Goal: Task Accomplishment & Management: Use online tool/utility

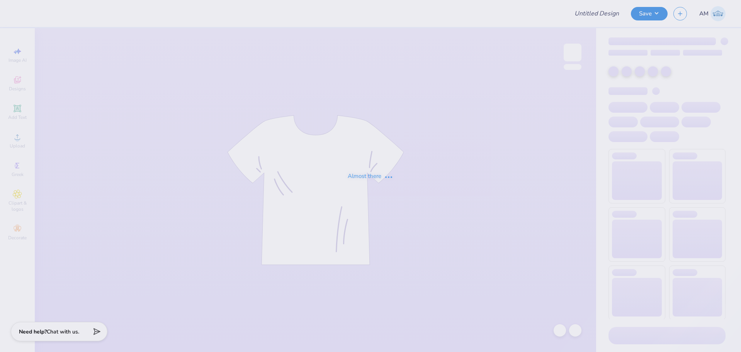
type input "alum draft"
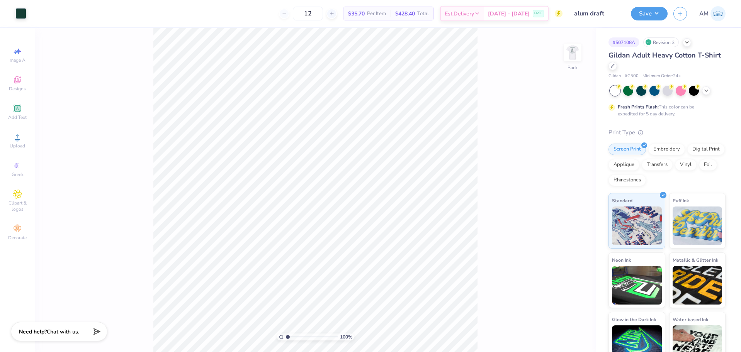
click at [563, 48] on div "100 % Back" at bounding box center [315, 190] width 561 height 324
click at [569, 49] on img at bounding box center [572, 52] width 31 height 31
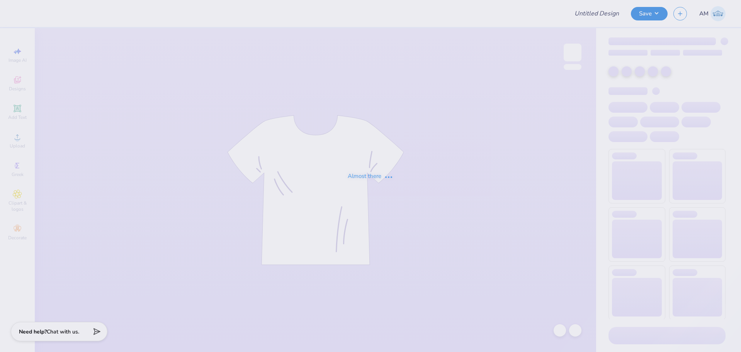
type input "alum draft"
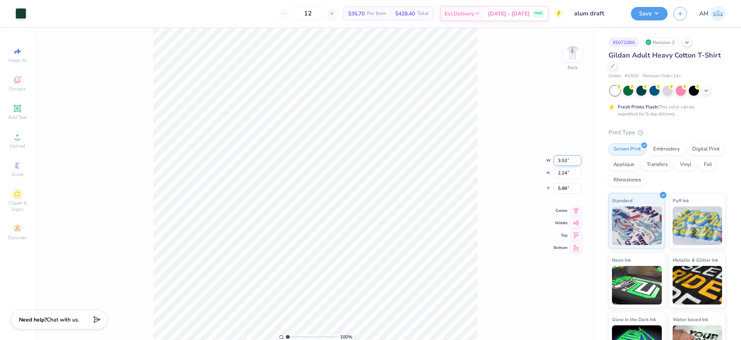
click at [563, 163] on input "3.53" at bounding box center [568, 160] width 28 height 11
type input "3.50"
type input "2.23"
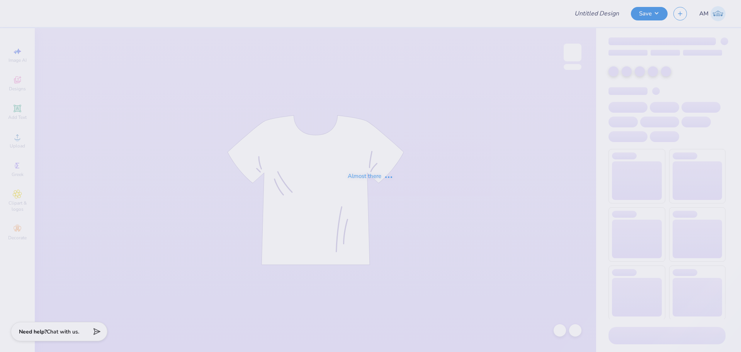
type input "alum draft"
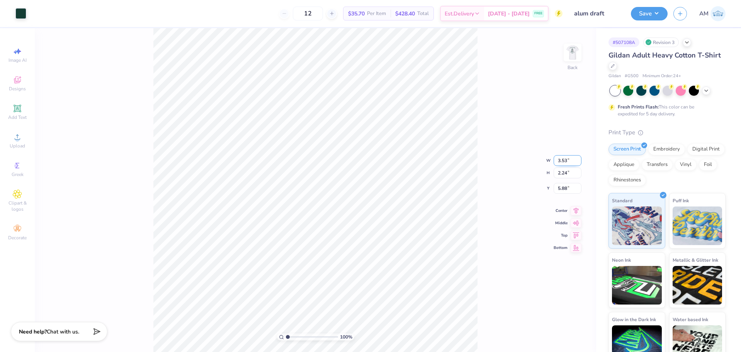
click at [564, 162] on input "3.53" at bounding box center [568, 160] width 28 height 11
type input "3.50"
type input "2.23"
click at [562, 182] on input "5.88" at bounding box center [568, 182] width 28 height 11
type input "3.00"
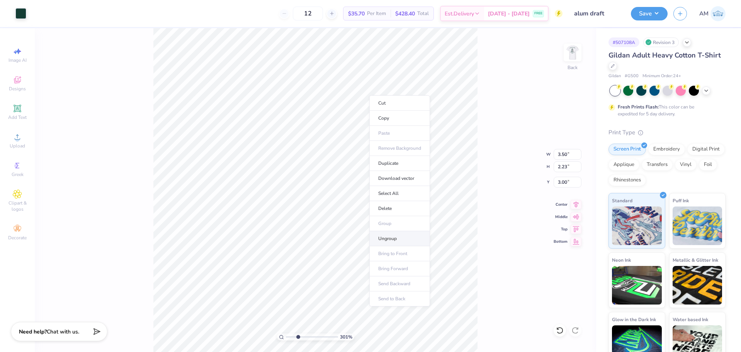
click at [390, 235] on li "Ungroup" at bounding box center [399, 238] width 61 height 15
type input "10"
type input "0.11"
type input "4.02"
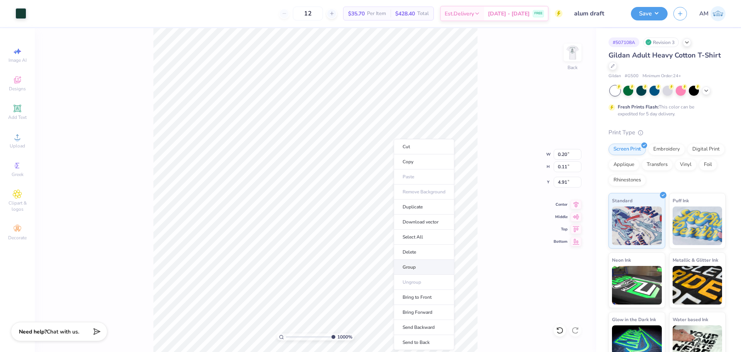
click at [414, 264] on li "Group" at bounding box center [424, 267] width 61 height 15
type input "10"
type input "2.54"
type input "0.85"
type input "3.87"
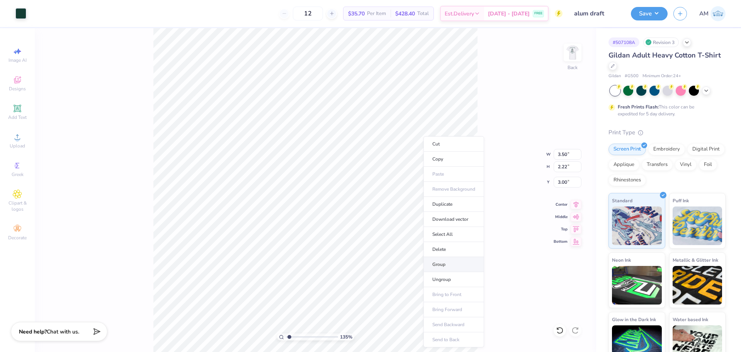
click at [439, 263] on li "Group" at bounding box center [453, 264] width 61 height 15
click at [575, 53] on img at bounding box center [572, 52] width 31 height 31
click at [17, 135] on icon at bounding box center [17, 136] width 5 height 5
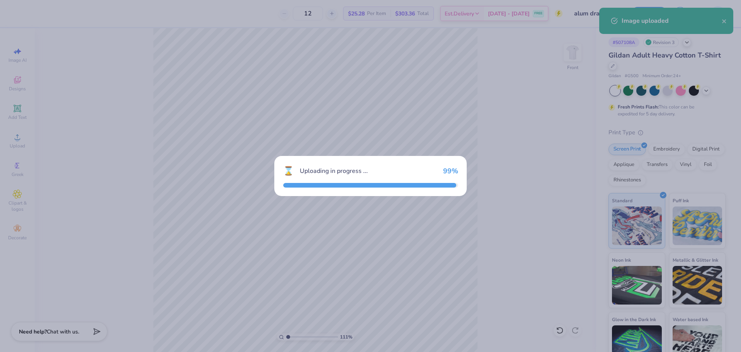
type input "1.10681260672262"
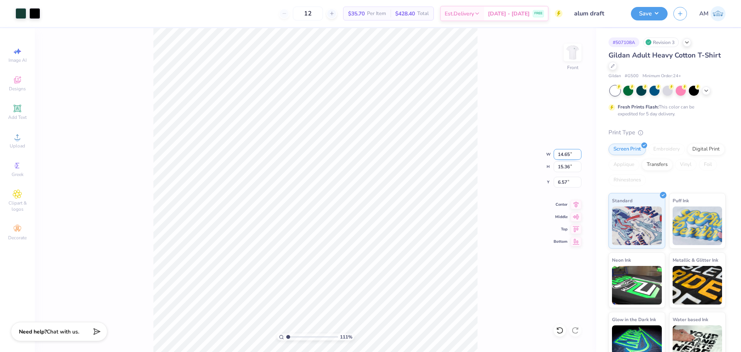
click at [567, 151] on input "14.65" at bounding box center [568, 154] width 28 height 11
type input "12.5"
type input "1.10681260672262"
type input "12.50"
type input "13.10"
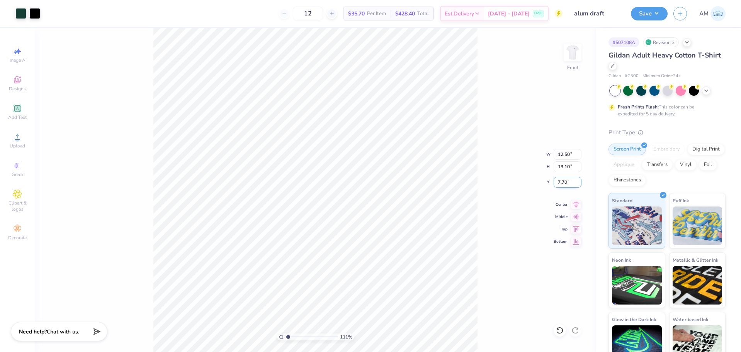
click at [563, 185] on input "7.70" at bounding box center [568, 182] width 28 height 11
type input "3"
type input "1.10681260672262"
type input "3.00"
click at [573, 204] on icon at bounding box center [576, 203] width 11 height 9
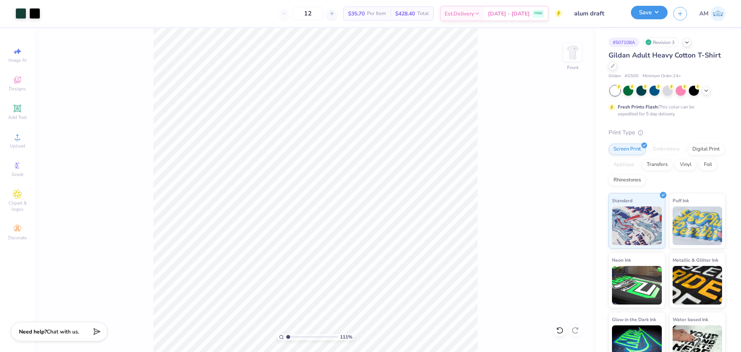
click at [655, 10] on button "Save" at bounding box center [649, 13] width 37 height 14
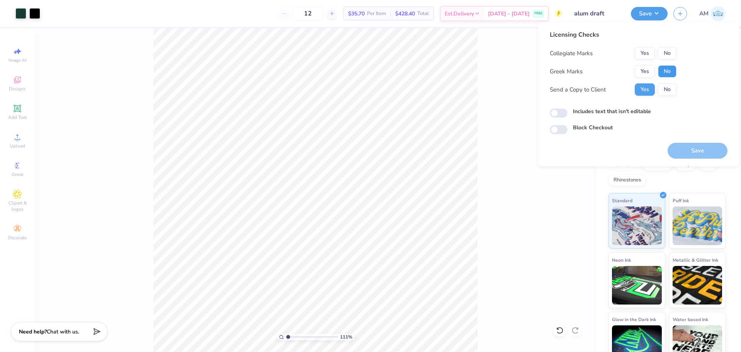
click at [668, 72] on button "No" at bounding box center [667, 71] width 19 height 12
click at [646, 48] on button "Yes" at bounding box center [645, 53] width 20 height 12
type input "1.10681260672262"
click at [560, 113] on input "Includes text that isn't editable" at bounding box center [559, 113] width 18 height 9
checkbox input "true"
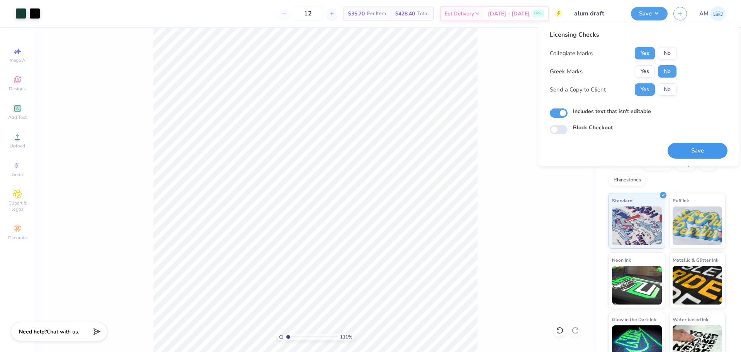
click at [694, 145] on button "Save" at bounding box center [698, 151] width 60 height 16
type input "1.10681260672262"
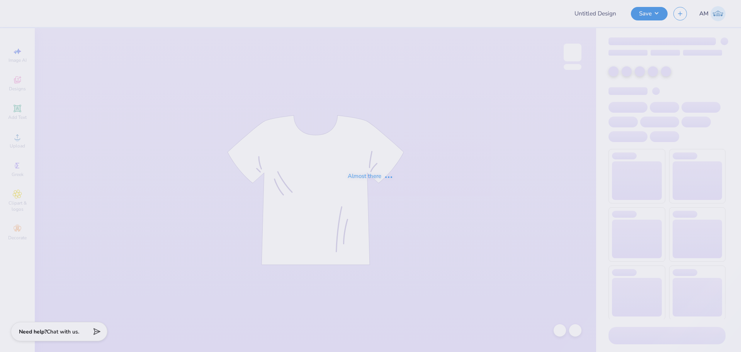
type input "Scotty [DATE] 2025 Merch!"
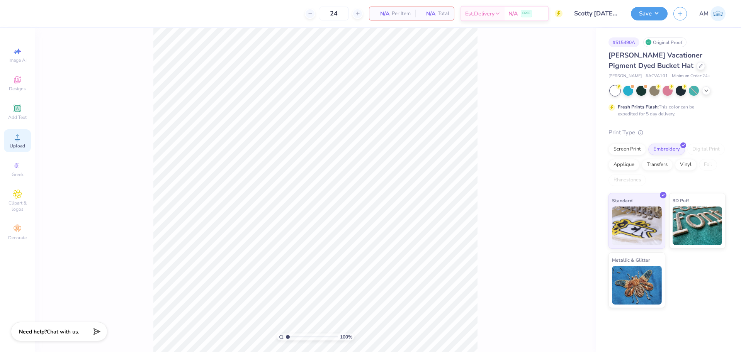
click at [15, 148] on span "Upload" at bounding box center [17, 146] width 15 height 6
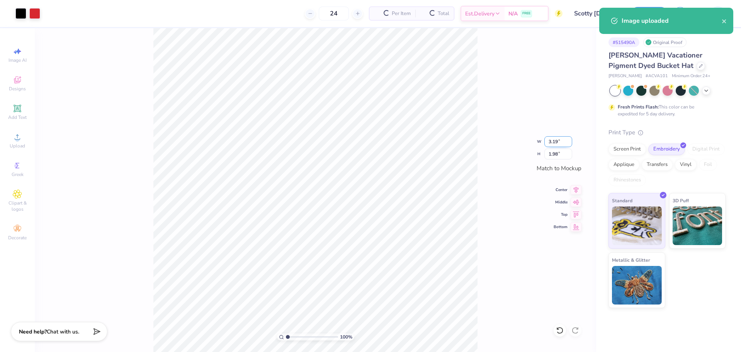
click at [553, 143] on input "3.19" at bounding box center [558, 141] width 28 height 11
type input "3.00"
type input "1.86"
click at [575, 188] on icon at bounding box center [576, 188] width 11 height 9
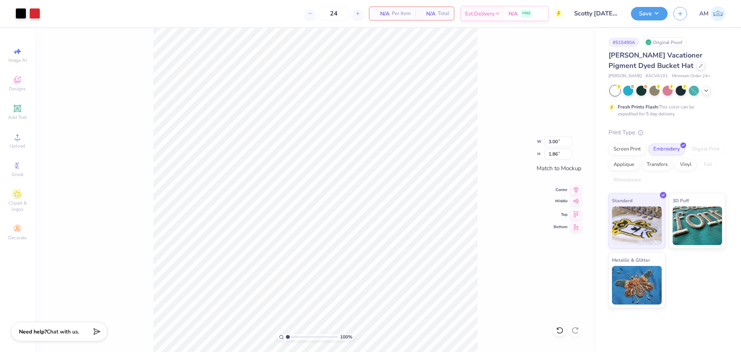
click at [575, 204] on icon at bounding box center [576, 201] width 11 height 9
click at [574, 187] on icon at bounding box center [576, 189] width 5 height 7
click at [546, 141] on input "3.00" at bounding box center [558, 141] width 28 height 11
type input "3"
click at [576, 190] on icon at bounding box center [576, 189] width 5 height 7
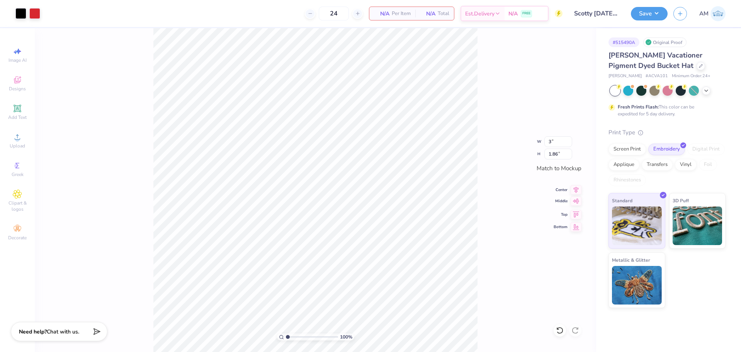
click at [575, 201] on icon at bounding box center [576, 201] width 11 height 9
click at [649, 10] on button "Save" at bounding box center [649, 13] width 37 height 14
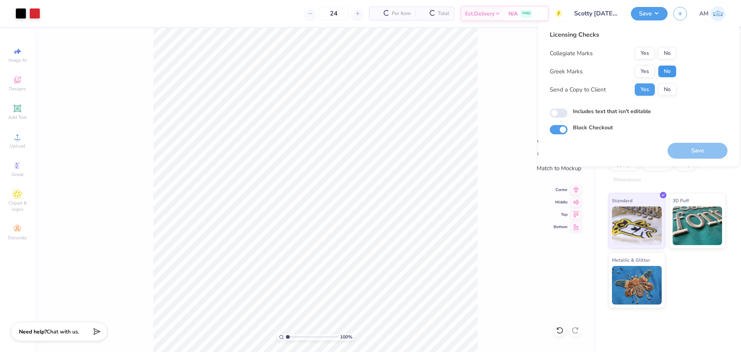
click at [665, 77] on button "No" at bounding box center [667, 71] width 19 height 12
click at [643, 50] on button "Yes" at bounding box center [645, 53] width 20 height 12
click at [559, 114] on input "Includes text that isn't editable" at bounding box center [559, 113] width 18 height 9
checkbox input "true"
click at [699, 150] on button "Save" at bounding box center [698, 151] width 60 height 16
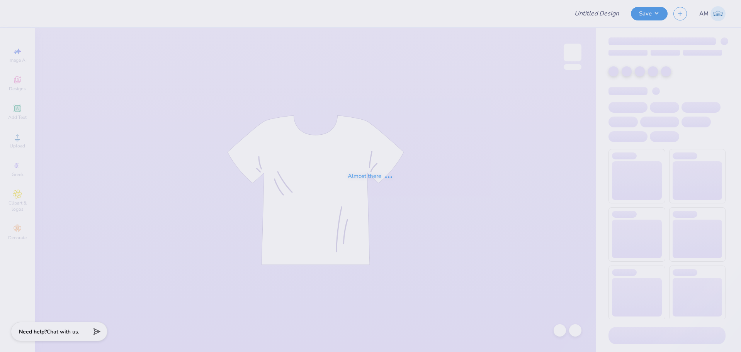
type input "Scotty [DATE] 2025 Merch!"
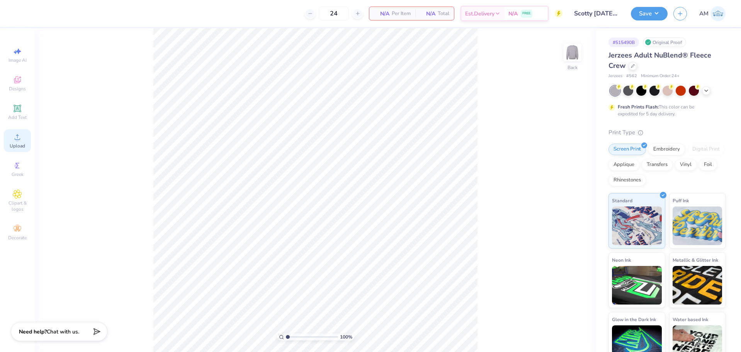
click at [22, 143] on span "Upload" at bounding box center [17, 146] width 15 height 6
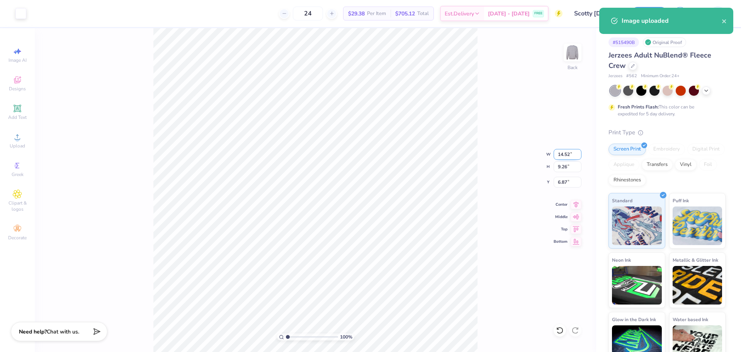
click at [566, 153] on input "14.52" at bounding box center [568, 154] width 28 height 11
type input "3.50"
type input "2.23"
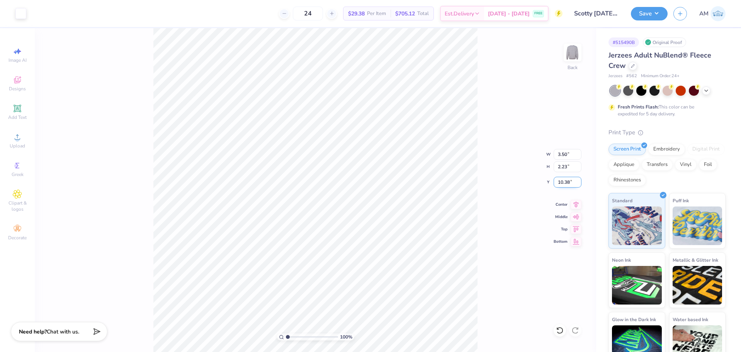
click at [565, 187] on input "10.38" at bounding box center [568, 182] width 28 height 11
click at [565, 185] on input "10.38" at bounding box center [568, 182] width 28 height 11
type input "3.00"
click at [386, 282] on li "Ungroup" at bounding box center [397, 282] width 61 height 15
click at [563, 156] on input "0.12" at bounding box center [568, 154] width 28 height 11
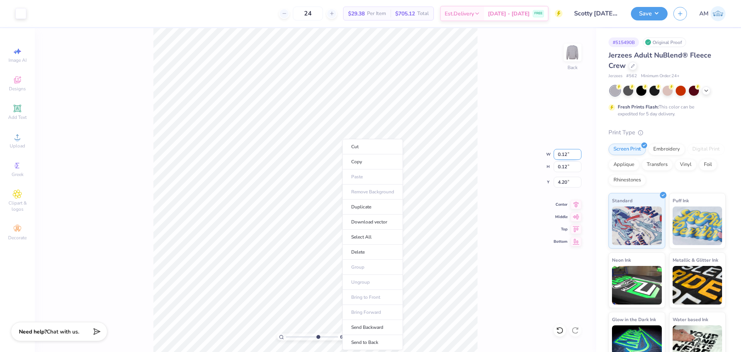
type input "6.69225330157204"
type input "0.20"
type input "6.69225330157204"
type input "0.20"
type input "4.17"
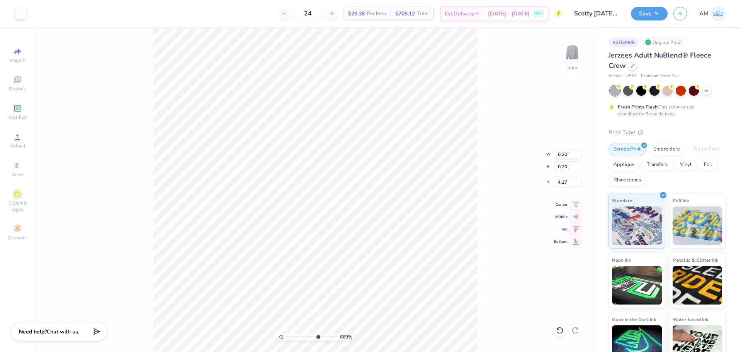
type input "6.69225330157204"
type input "4.14"
click at [385, 264] on li "Group" at bounding box center [394, 267] width 61 height 15
drag, startPoint x: 287, startPoint y: 338, endPoint x: 223, endPoint y: 340, distance: 63.8
type input "1"
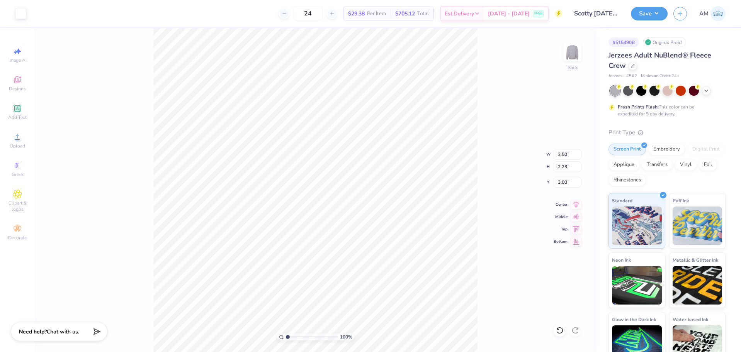
click at [286, 340] on input "range" at bounding box center [312, 337] width 52 height 7
click at [20, 15] on div at bounding box center [20, 12] width 11 height 11
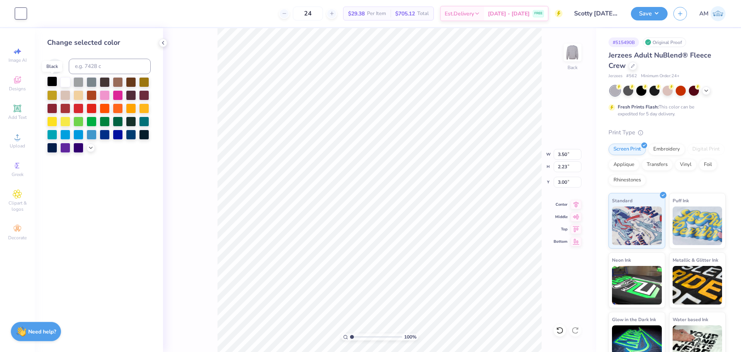
click at [49, 79] on div at bounding box center [52, 82] width 10 height 10
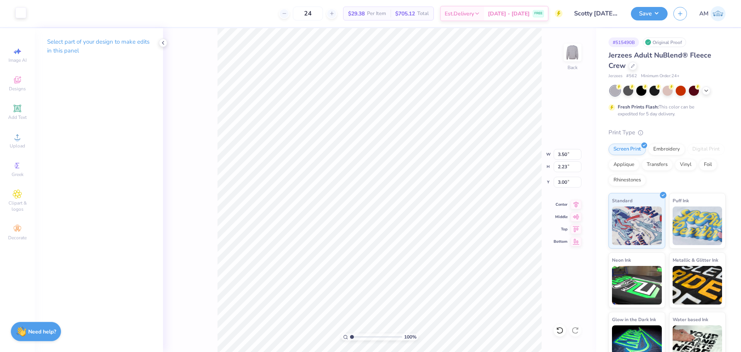
click at [20, 14] on div at bounding box center [20, 12] width 11 height 11
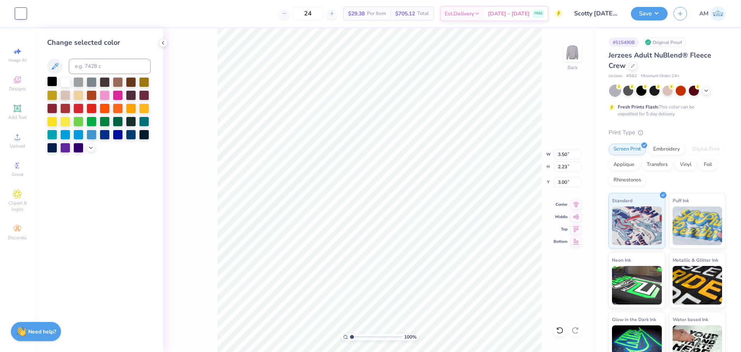
click at [55, 83] on div at bounding box center [52, 82] width 10 height 10
click at [51, 81] on div at bounding box center [52, 82] width 10 height 10
click at [64, 82] on div at bounding box center [65, 82] width 10 height 10
click at [81, 82] on div at bounding box center [78, 82] width 10 height 10
click at [101, 84] on div at bounding box center [105, 82] width 10 height 10
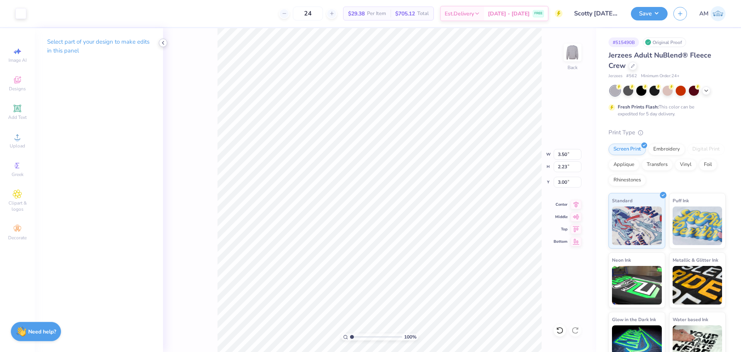
click at [166, 43] on icon at bounding box center [163, 43] width 6 height 6
click at [26, 15] on div at bounding box center [20, 12] width 11 height 11
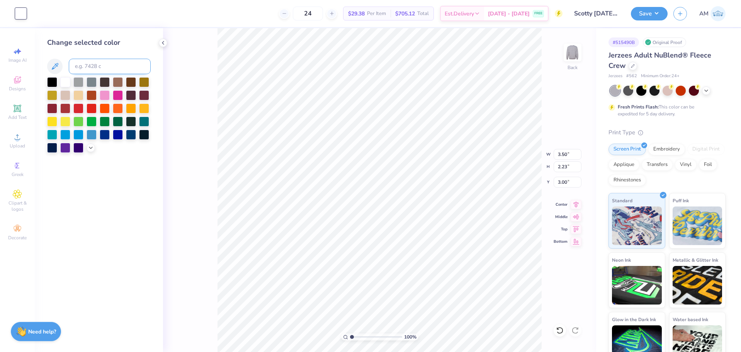
click at [94, 67] on input at bounding box center [110, 66] width 82 height 15
type input "black"
click at [52, 80] on div at bounding box center [52, 82] width 10 height 10
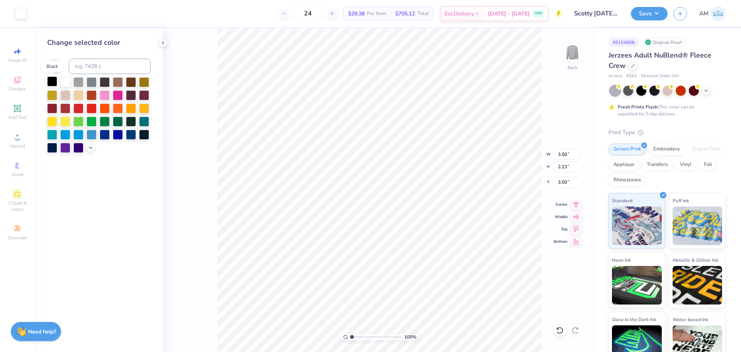
click at [52, 80] on div at bounding box center [52, 82] width 10 height 10
click at [21, 13] on div at bounding box center [20, 12] width 11 height 11
click at [51, 82] on div at bounding box center [52, 82] width 10 height 10
click at [20, 11] on div at bounding box center [20, 12] width 11 height 11
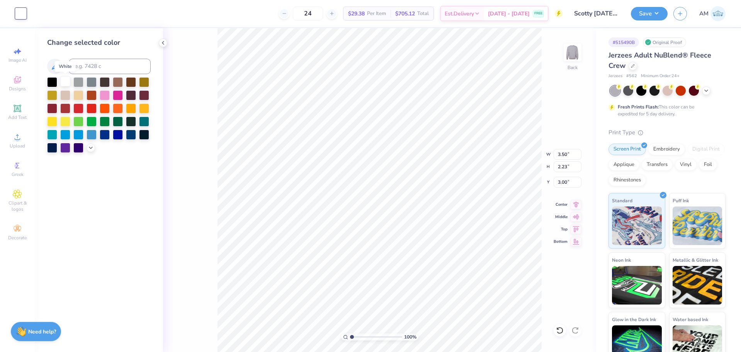
click at [67, 79] on div at bounding box center [65, 82] width 10 height 10
click at [81, 82] on div at bounding box center [78, 82] width 10 height 10
click at [52, 82] on div at bounding box center [52, 82] width 10 height 10
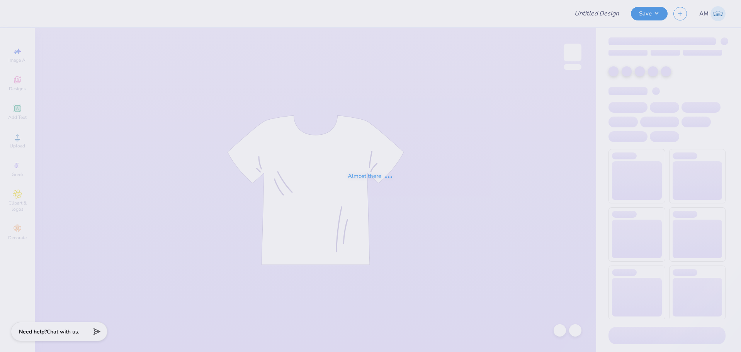
type input "Scotty [DATE] 2025 Merch!"
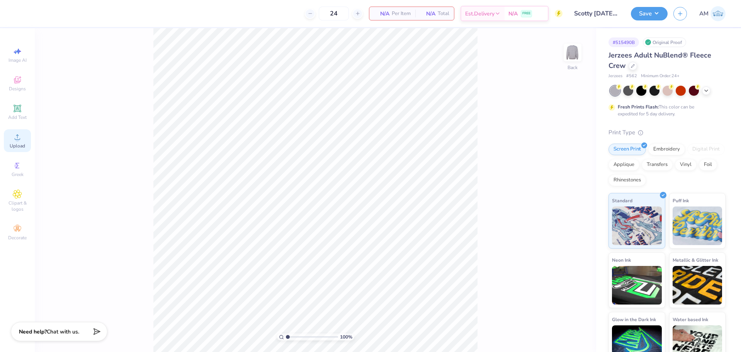
click at [22, 141] on div "Upload" at bounding box center [17, 140] width 27 height 23
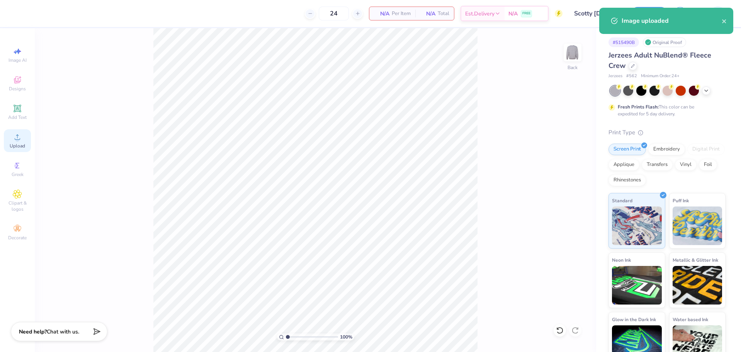
click at [17, 139] on circle at bounding box center [17, 140] width 4 height 4
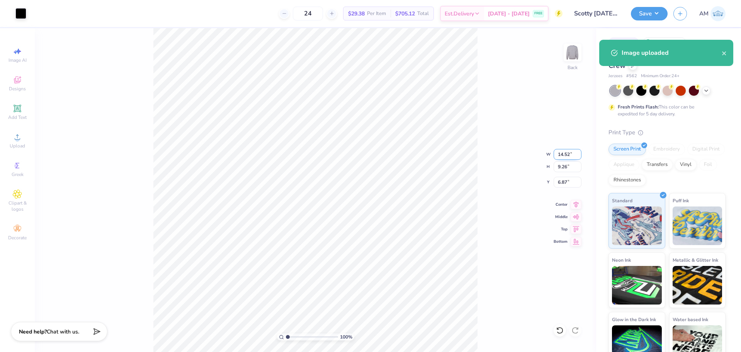
click at [566, 155] on input "14.52" at bounding box center [568, 154] width 28 height 11
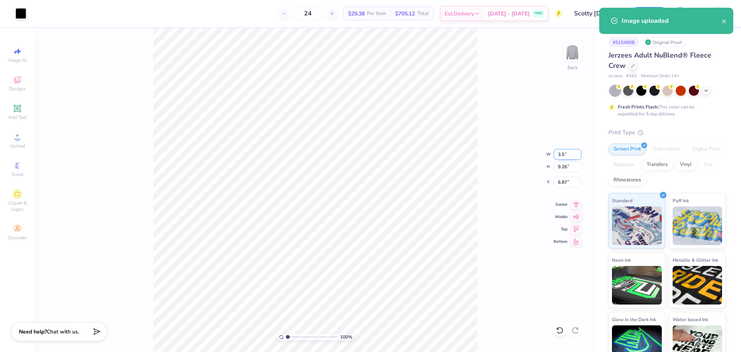
type input "3.50"
type input "2.23"
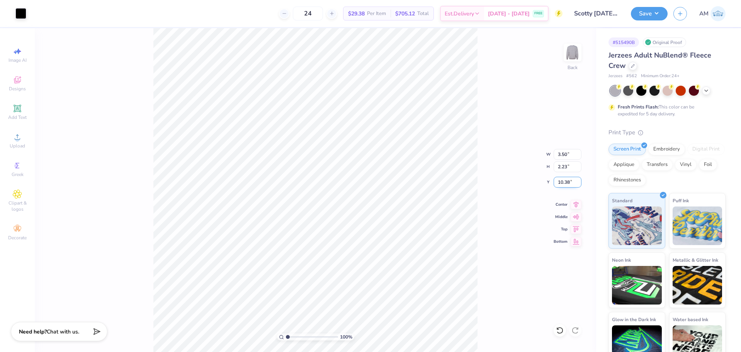
click at [566, 185] on input "10.38" at bounding box center [568, 182] width 28 height 11
type input "3.00"
click at [359, 255] on li "Ungroup" at bounding box center [374, 253] width 61 height 15
drag, startPoint x: 305, startPoint y: 339, endPoint x: 247, endPoint y: 337, distance: 58.4
click at [286, 337] on input "range" at bounding box center [312, 337] width 52 height 7
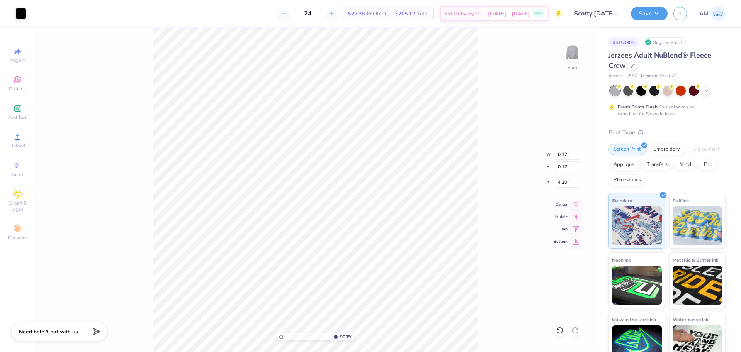
type input "10"
click at [561, 154] on input "0.12" at bounding box center [568, 154] width 28 height 11
type input ".2"
type input "10"
type input "0.20"
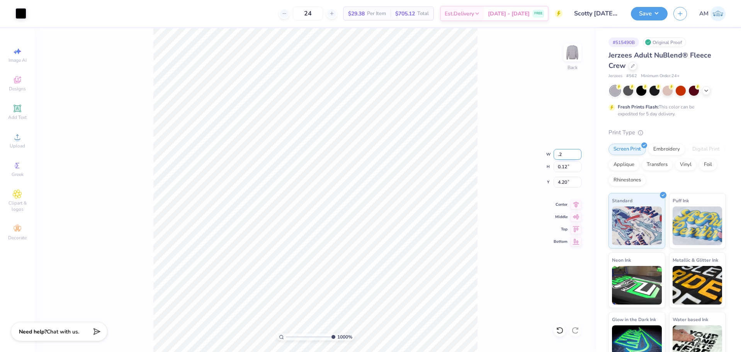
type input "0.20"
type input "4.17"
type input "10"
type input "4.14"
click at [376, 238] on li "Group" at bounding box center [378, 241] width 61 height 15
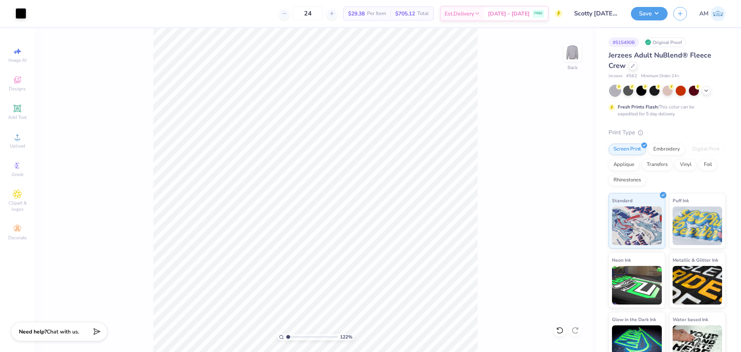
type input "1"
drag, startPoint x: 568, startPoint y: 56, endPoint x: 534, endPoint y: 65, distance: 35.4
click at [568, 56] on img at bounding box center [572, 52] width 15 height 15
click at [21, 143] on span "Upload" at bounding box center [17, 146] width 15 height 6
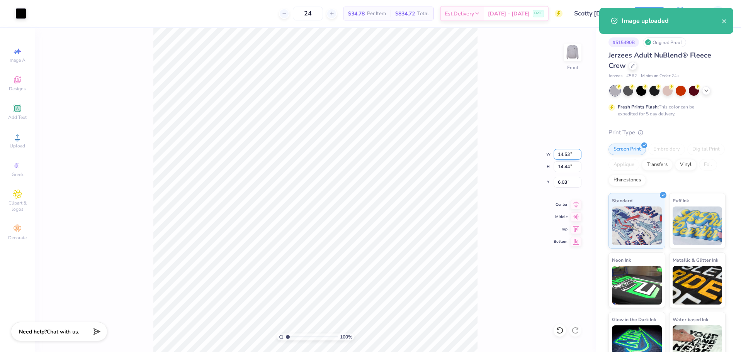
click at [563, 157] on input "14.53" at bounding box center [568, 154] width 28 height 11
type input "9.00"
type input "8.95"
click at [561, 181] on input "8.78" at bounding box center [568, 182] width 28 height 11
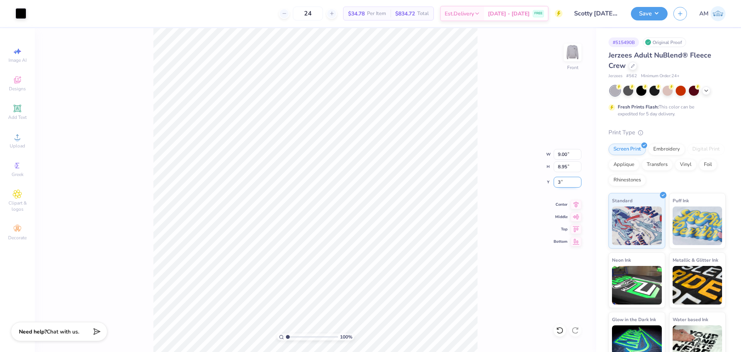
type input "3.00"
click at [573, 207] on icon at bounding box center [576, 203] width 11 height 9
click at [638, 13] on button "Save" at bounding box center [649, 13] width 37 height 14
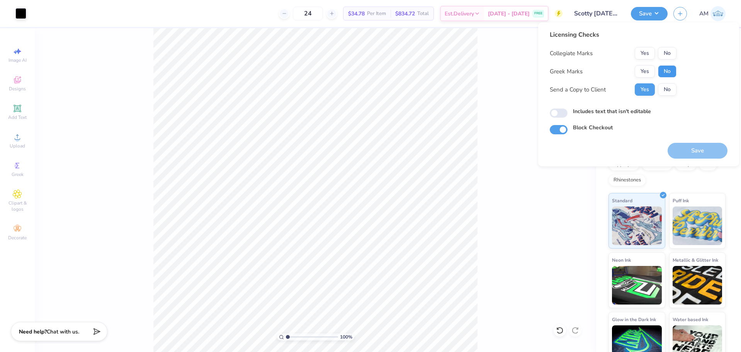
click at [671, 70] on button "No" at bounding box center [667, 71] width 19 height 12
click at [646, 52] on button "Yes" at bounding box center [645, 53] width 20 height 12
click at [566, 111] on input "Includes text that isn't editable" at bounding box center [559, 113] width 18 height 9
checkbox input "true"
click at [643, 90] on button "Yes" at bounding box center [645, 89] width 20 height 12
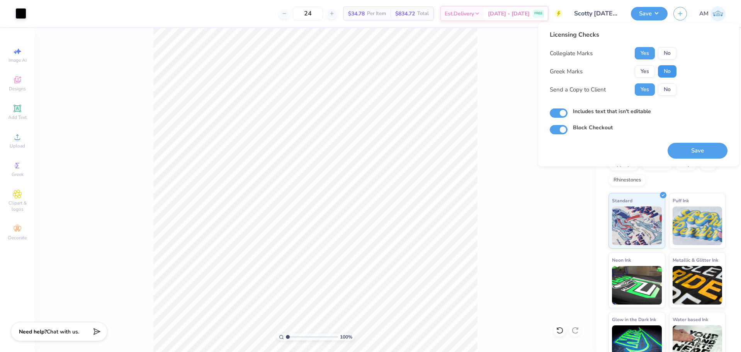
click at [665, 73] on button "No" at bounding box center [667, 71] width 19 height 12
click at [639, 51] on button "Yes" at bounding box center [645, 53] width 20 height 12
click at [685, 146] on button "Save" at bounding box center [698, 151] width 60 height 16
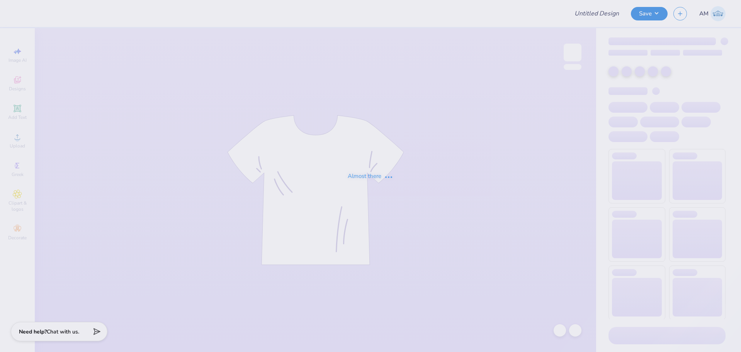
type input "Scotty [DATE] 2025 Merch!"
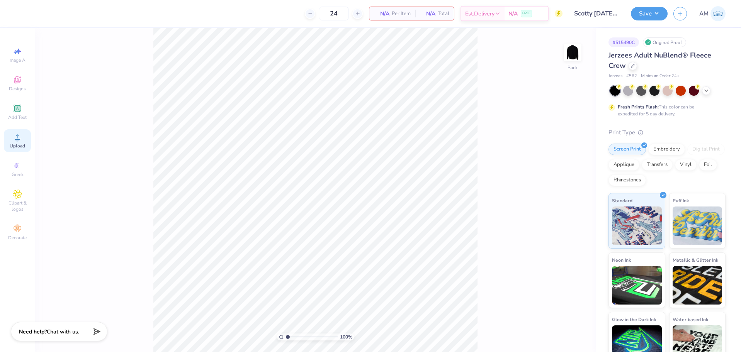
click at [18, 143] on div "Upload" at bounding box center [17, 140] width 27 height 23
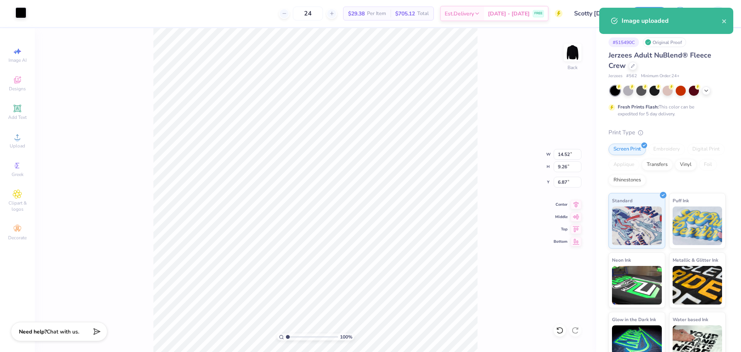
click at [19, 13] on div at bounding box center [20, 12] width 11 height 11
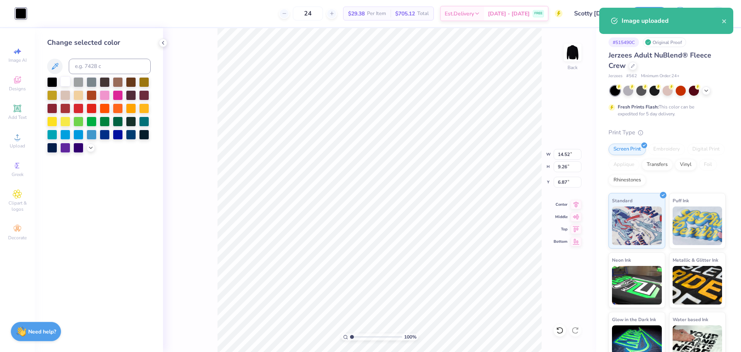
click at [63, 82] on div at bounding box center [65, 82] width 10 height 10
click at [563, 156] on input "14.52" at bounding box center [568, 154] width 28 height 11
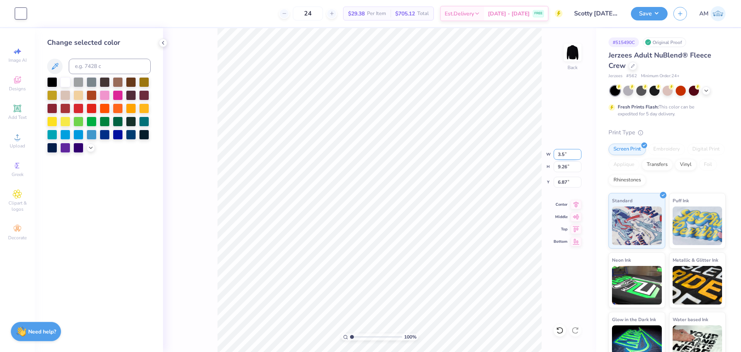
type input "3.50"
type input "2.23"
type input "10.38"
type input "2.46071092039641"
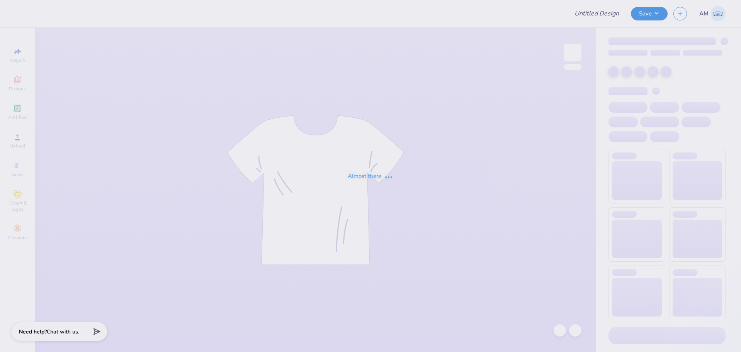
type input "Scotty [DATE] 2025 Merch!"
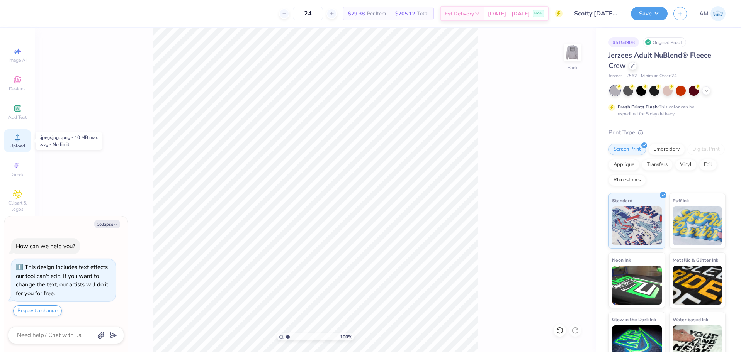
click at [19, 142] on div "Upload" at bounding box center [17, 140] width 27 height 23
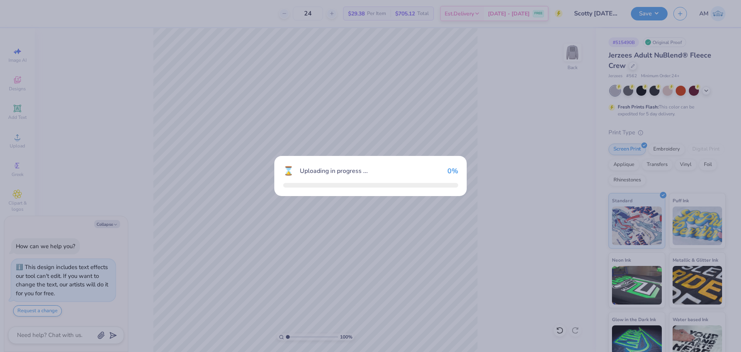
type textarea "x"
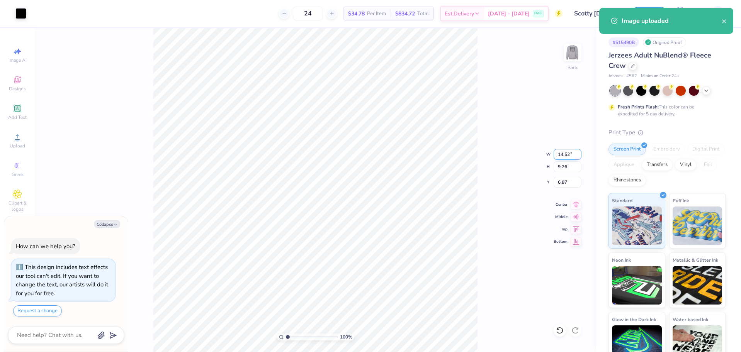
click at [563, 156] on input "14.52" at bounding box center [568, 154] width 28 height 11
type input "3.5"
type textarea "x"
type input "3.50"
type input "2.23"
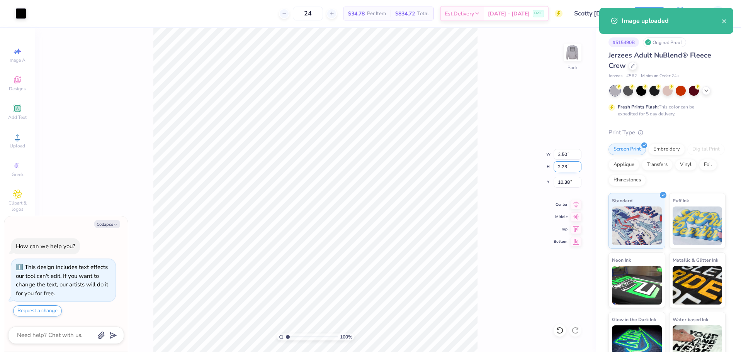
click at [561, 166] on input "2.23" at bounding box center [568, 167] width 28 height 11
click at [561, 179] on input "10.38" at bounding box center [568, 182] width 28 height 11
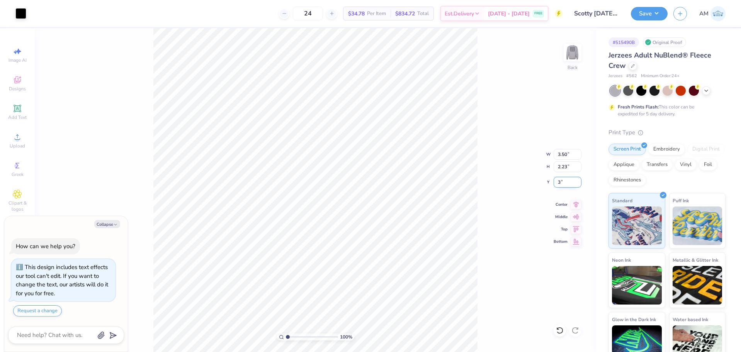
type input "3"
type textarea "x"
type input "3.00"
click at [489, 166] on div "100 % Back W 3.50 3.50 " H 2.23 2.23 " Y 3.00 3.00 " Center Middle Top Bottom" at bounding box center [315, 190] width 561 height 324
click at [576, 54] on img at bounding box center [572, 52] width 31 height 31
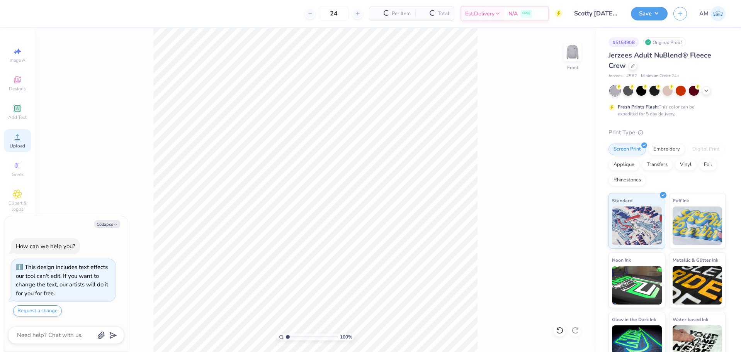
click at [18, 141] on circle at bounding box center [17, 140] width 4 height 4
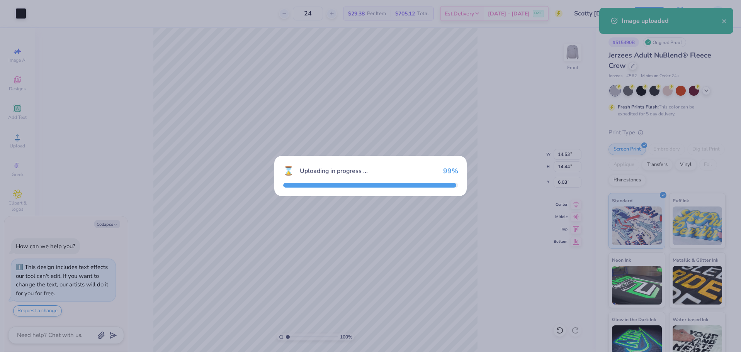
type textarea "x"
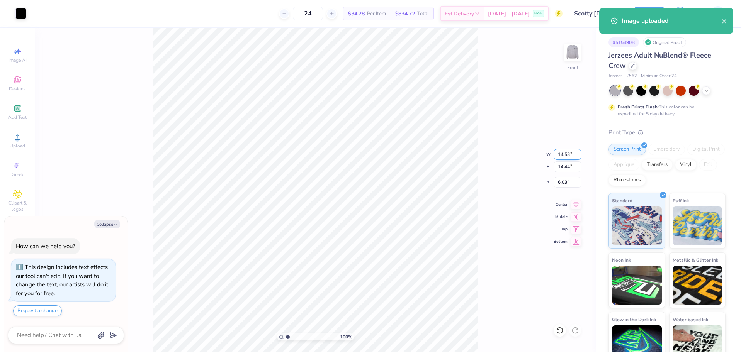
click at [566, 154] on input "14.53" at bounding box center [568, 154] width 28 height 11
type input "9"
type textarea "x"
type input "9.00"
type input "8.95"
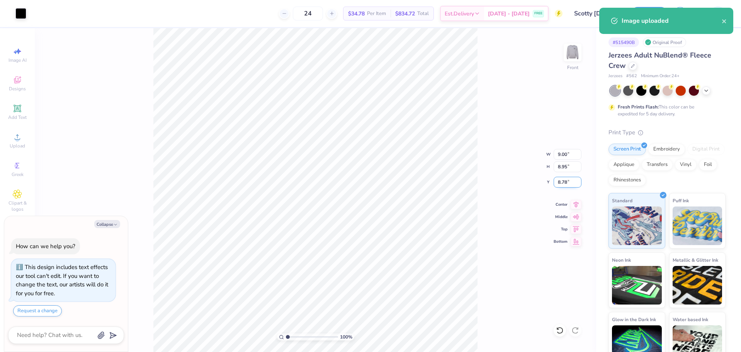
click at [564, 181] on input "8.78" at bounding box center [568, 182] width 28 height 11
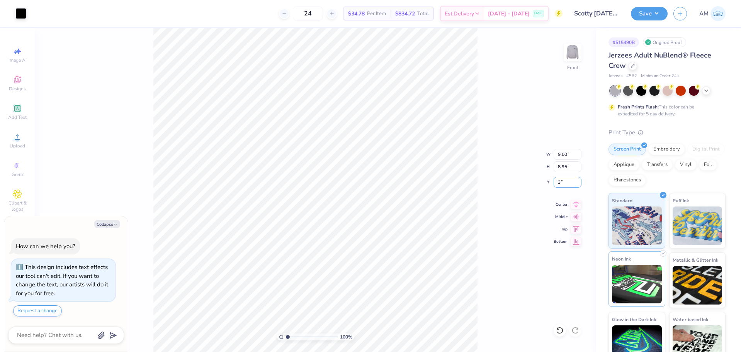
type input "3"
type textarea "x"
type input "3.00"
click at [572, 206] on icon at bounding box center [576, 203] width 11 height 9
drag, startPoint x: 647, startPoint y: 11, endPoint x: 658, endPoint y: 22, distance: 15.8
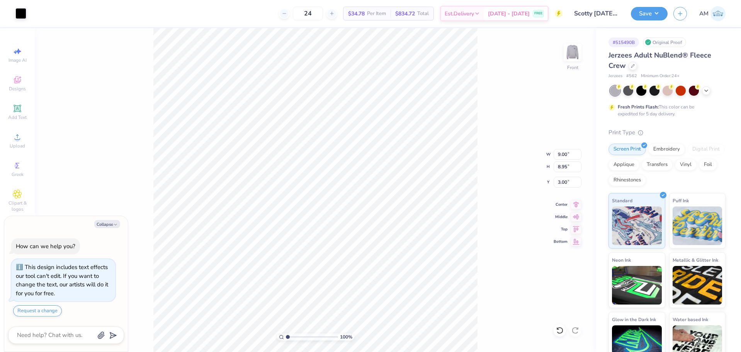
click at [646, 9] on button "Save" at bounding box center [649, 14] width 37 height 14
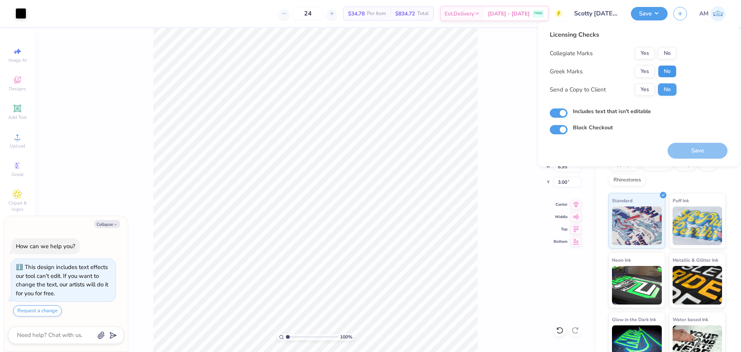
click at [672, 73] on button "No" at bounding box center [667, 71] width 19 height 12
click at [648, 53] on button "Yes" at bounding box center [645, 53] width 20 height 12
click at [644, 88] on button "Yes" at bounding box center [645, 89] width 20 height 12
click at [644, 90] on button "Yes" at bounding box center [645, 89] width 20 height 12
click at [693, 149] on button "Save" at bounding box center [698, 151] width 60 height 16
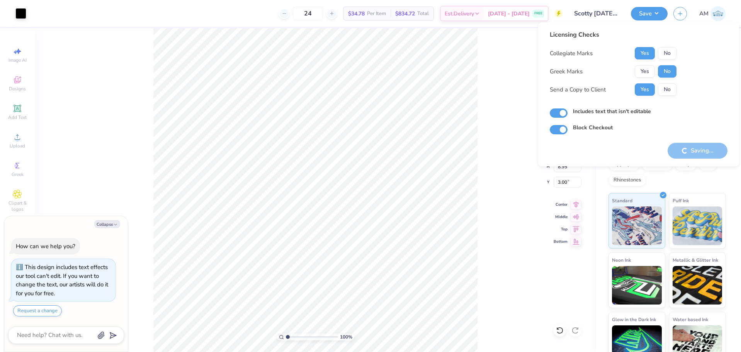
type textarea "x"
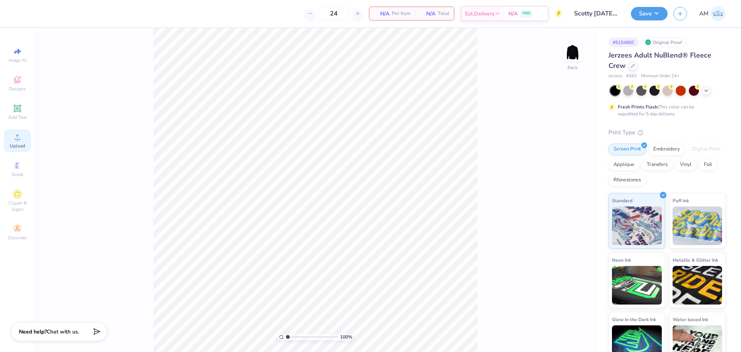
click at [15, 139] on icon at bounding box center [17, 136] width 5 height 5
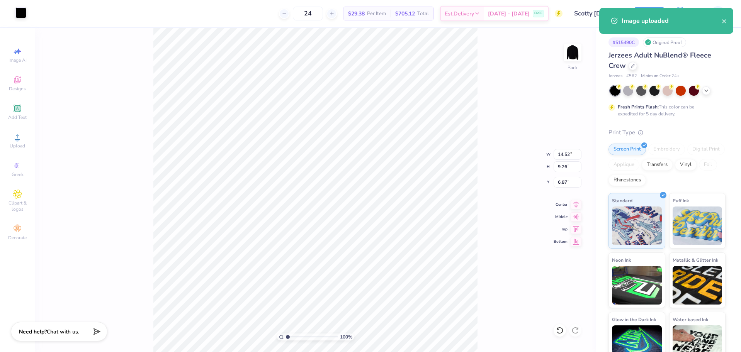
click at [20, 15] on div at bounding box center [20, 12] width 11 height 11
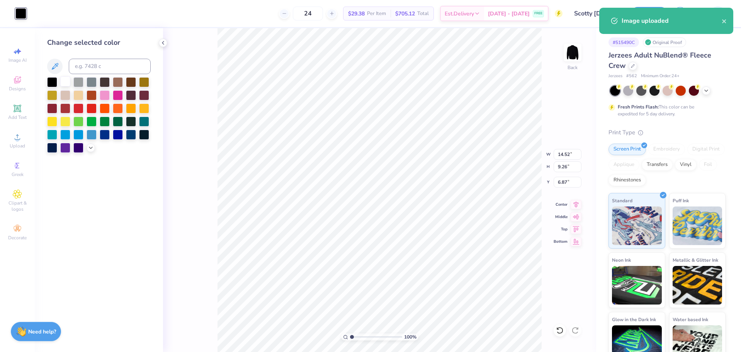
click at [63, 81] on div at bounding box center [65, 82] width 10 height 10
click at [565, 154] on input "14.52" at bounding box center [568, 154] width 28 height 11
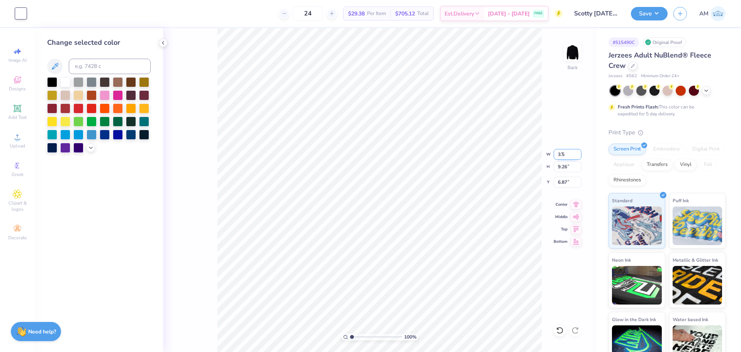
type input "3.50"
type input "2.23"
click at [561, 182] on input "10.38" at bounding box center [568, 182] width 28 height 11
click at [564, 182] on input "3.00" at bounding box center [568, 182] width 28 height 11
type input "3"
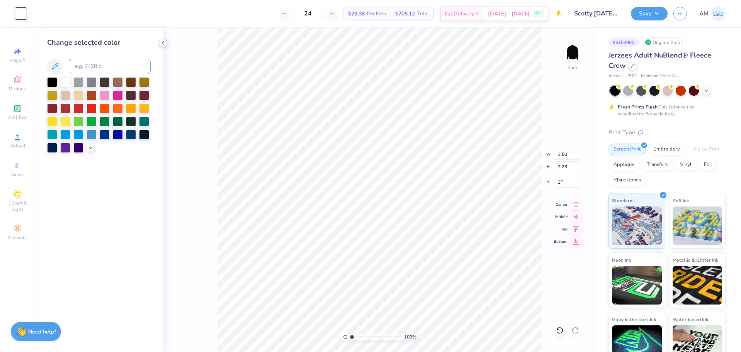
click at [164, 45] on icon at bounding box center [163, 43] width 6 height 6
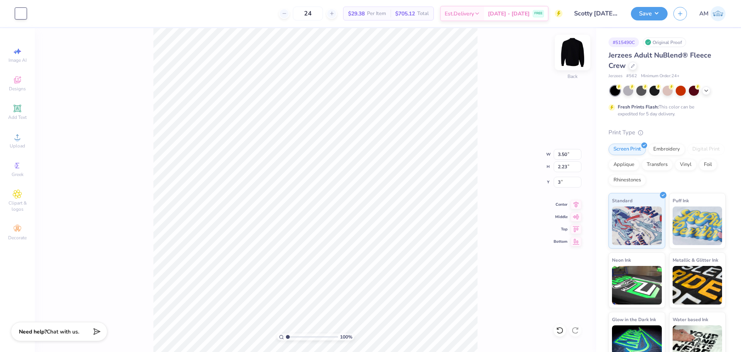
click at [578, 57] on img at bounding box center [572, 52] width 31 height 31
click at [25, 140] on div "Upload" at bounding box center [17, 140] width 27 height 23
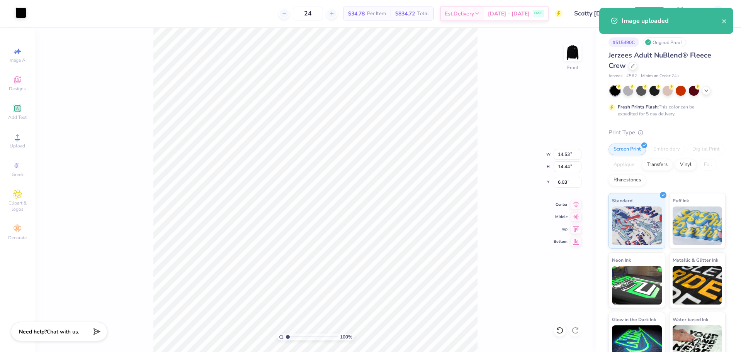
click at [20, 14] on div at bounding box center [20, 12] width 11 height 11
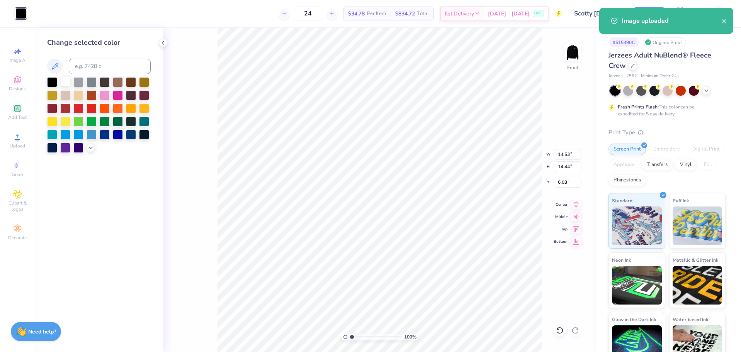
click at [62, 81] on div at bounding box center [65, 82] width 10 height 10
click at [566, 155] on input "14.53" at bounding box center [568, 154] width 28 height 11
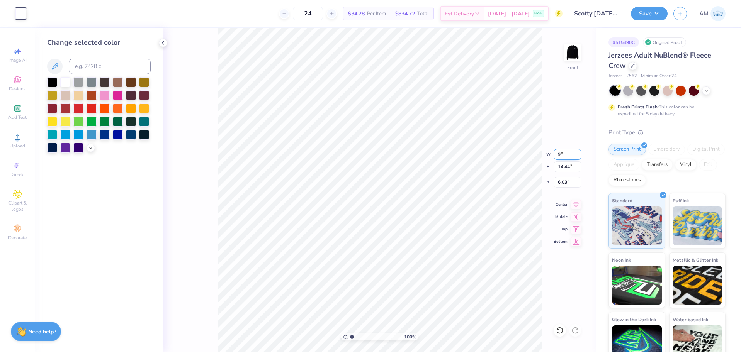
type input "9.00"
type input "8.95"
click at [566, 182] on input "8.78" at bounding box center [568, 182] width 28 height 11
type input "3.00"
click at [576, 203] on icon at bounding box center [576, 204] width 5 height 7
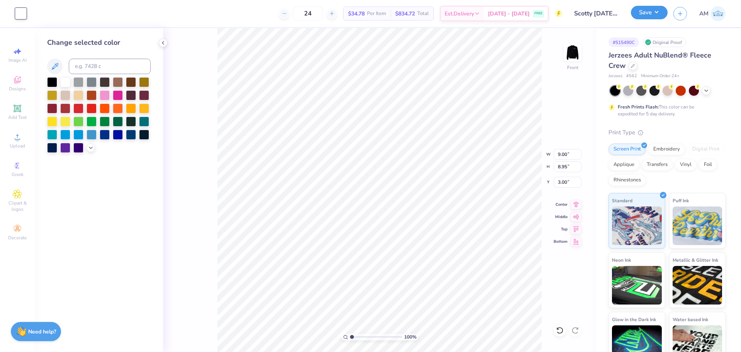
click at [646, 9] on button "Save" at bounding box center [649, 13] width 37 height 14
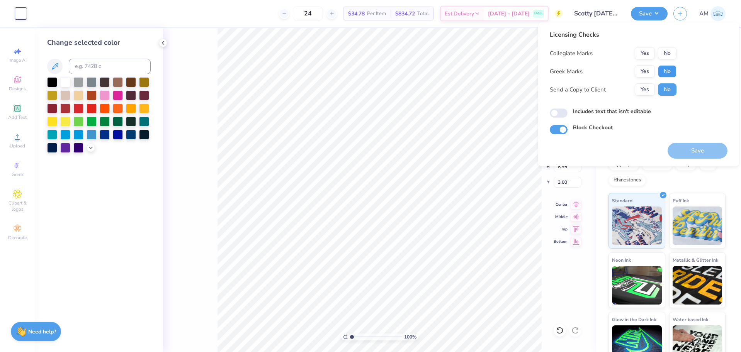
click at [667, 74] on button "No" at bounding box center [667, 71] width 19 height 12
click at [646, 53] on button "Yes" at bounding box center [645, 53] width 20 height 12
click at [648, 89] on button "Yes" at bounding box center [645, 89] width 20 height 12
click at [556, 111] on input "Includes text that isn't editable" at bounding box center [559, 113] width 18 height 9
checkbox input "true"
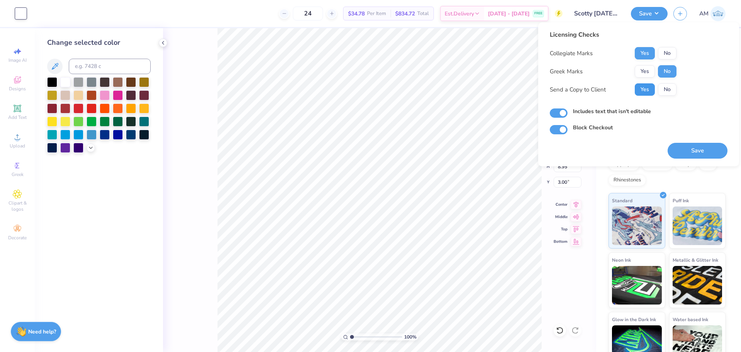
click at [647, 91] on button "Yes" at bounding box center [645, 89] width 20 height 12
click at [695, 152] on button "Save" at bounding box center [698, 151] width 60 height 16
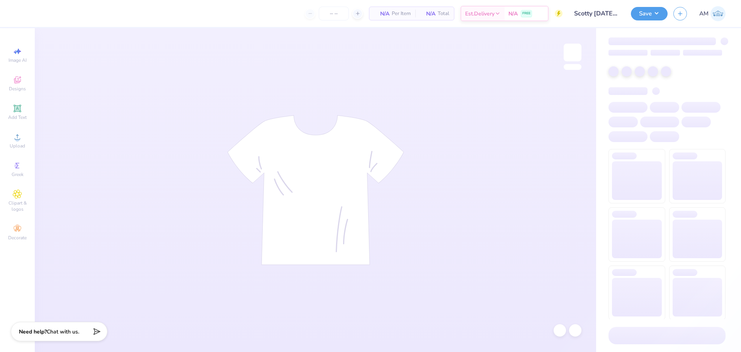
type input "24"
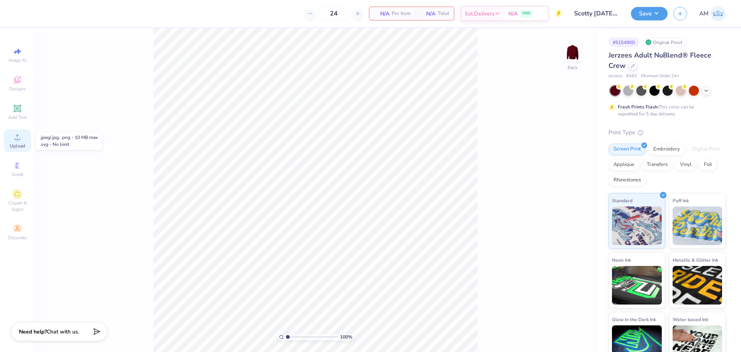
click at [11, 137] on div "Upload" at bounding box center [17, 140] width 27 height 23
click at [13, 136] on icon at bounding box center [17, 137] width 9 height 9
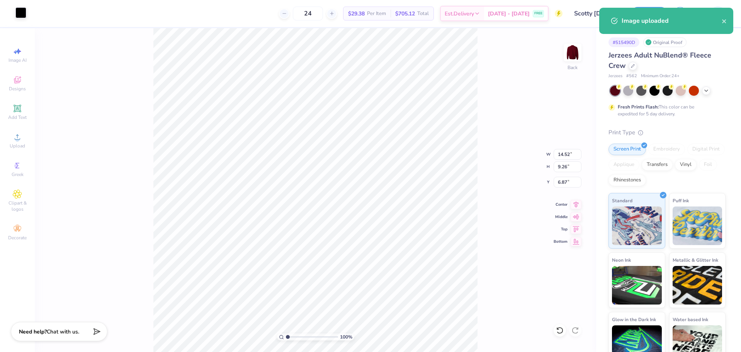
click at [23, 13] on div at bounding box center [20, 12] width 11 height 11
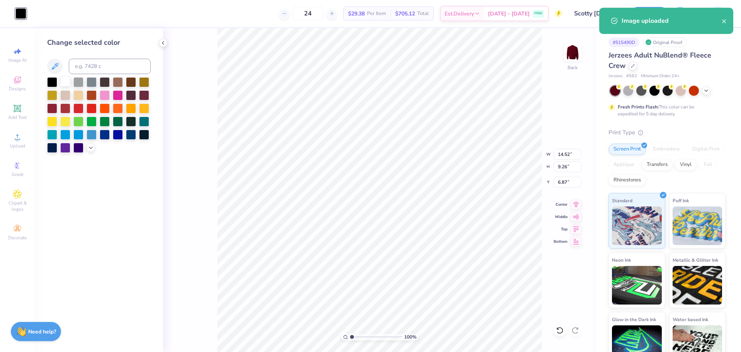
click at [62, 82] on div at bounding box center [65, 82] width 10 height 10
click at [560, 157] on input "14.52" at bounding box center [568, 154] width 28 height 11
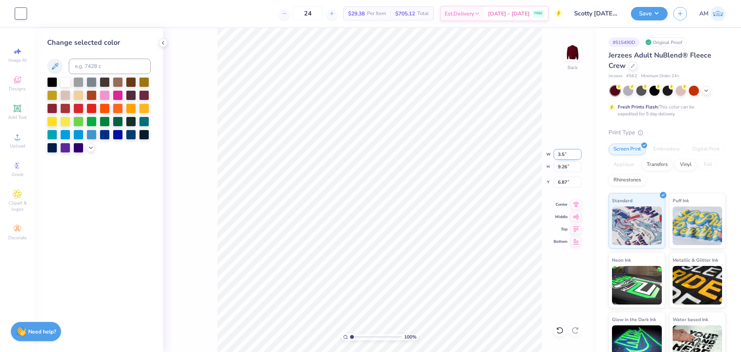
type input "3.50"
type input "2.23"
click at [559, 182] on input "10.38" at bounding box center [568, 182] width 28 height 11
click at [565, 182] on input "3.00" at bounding box center [568, 182] width 28 height 11
type input "3"
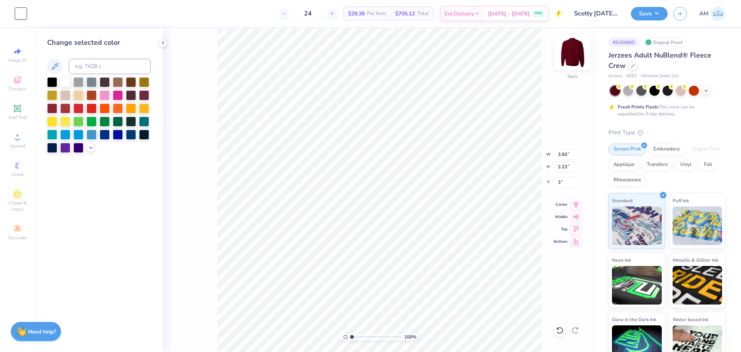
click at [576, 46] on img at bounding box center [572, 52] width 31 height 31
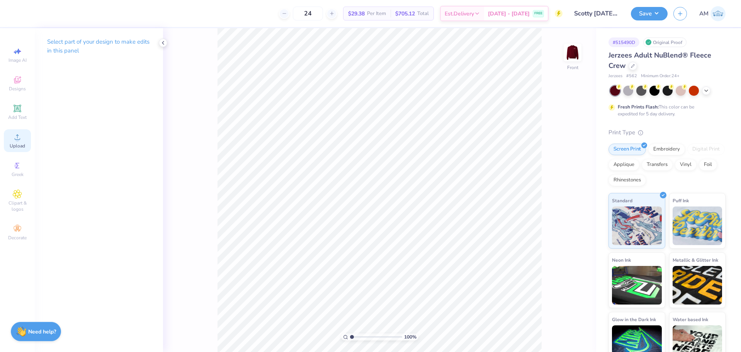
click at [14, 141] on icon at bounding box center [17, 137] width 9 height 9
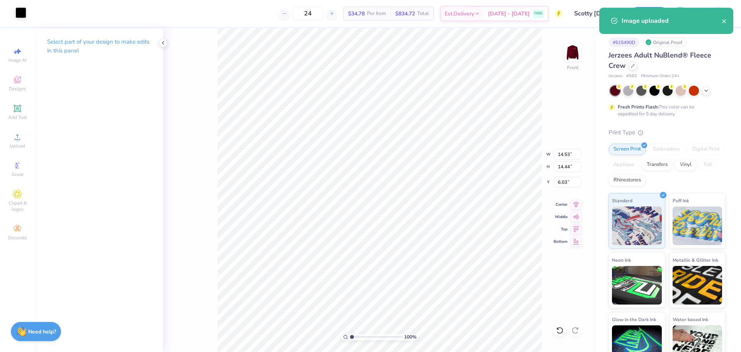
click at [18, 11] on div at bounding box center [20, 12] width 11 height 11
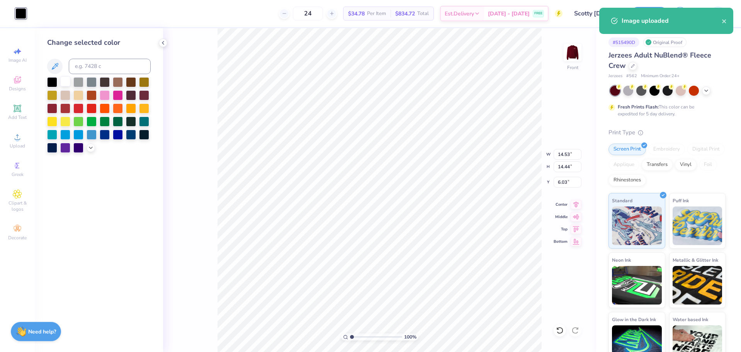
click at [63, 81] on div at bounding box center [65, 82] width 10 height 10
click at [564, 156] on input "14.53" at bounding box center [568, 154] width 28 height 11
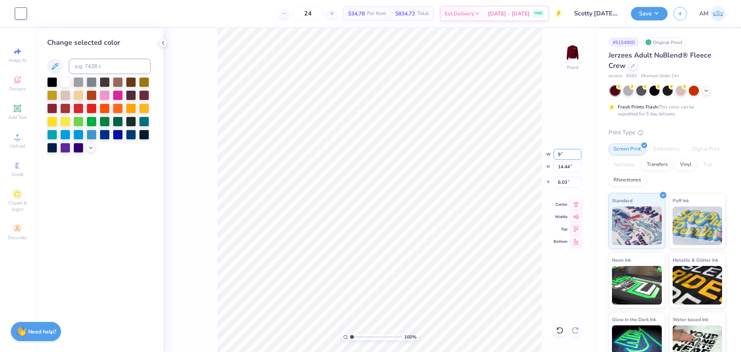
type input "9.00"
type input "8.95"
click at [561, 182] on input "8.78" at bounding box center [568, 182] width 28 height 11
type input "3.00"
click at [578, 201] on icon at bounding box center [576, 203] width 11 height 9
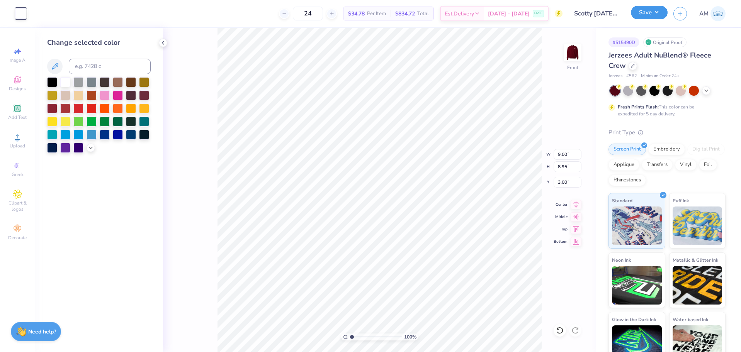
click at [654, 10] on button "Save" at bounding box center [649, 13] width 37 height 14
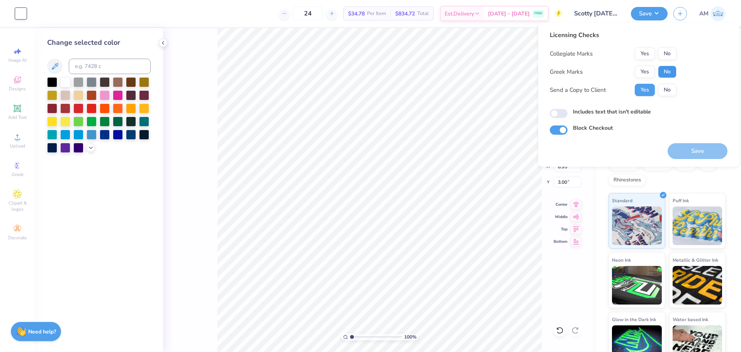
click at [670, 72] on button "No" at bounding box center [667, 72] width 19 height 12
click at [646, 51] on button "Yes" at bounding box center [645, 54] width 20 height 12
click at [558, 114] on input "Includes text that isn't editable" at bounding box center [559, 113] width 18 height 9
checkbox input "true"
click at [693, 155] on button "Save" at bounding box center [698, 151] width 60 height 16
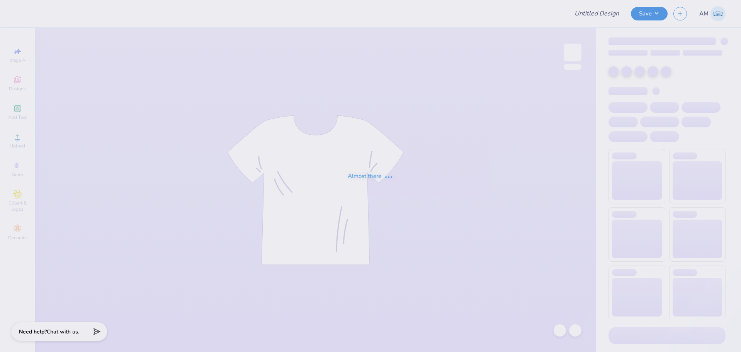
type input "new smores proof"
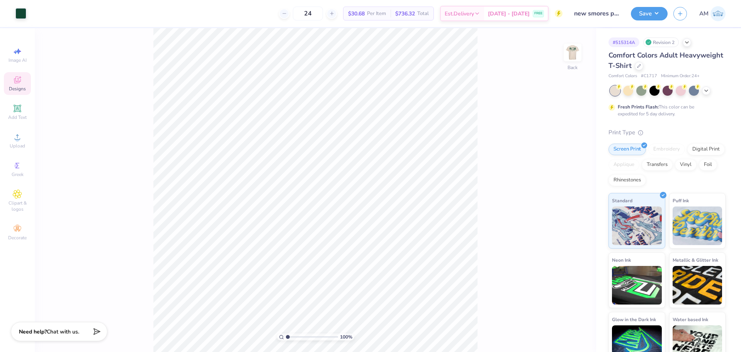
click at [15, 83] on icon at bounding box center [17, 80] width 6 height 5
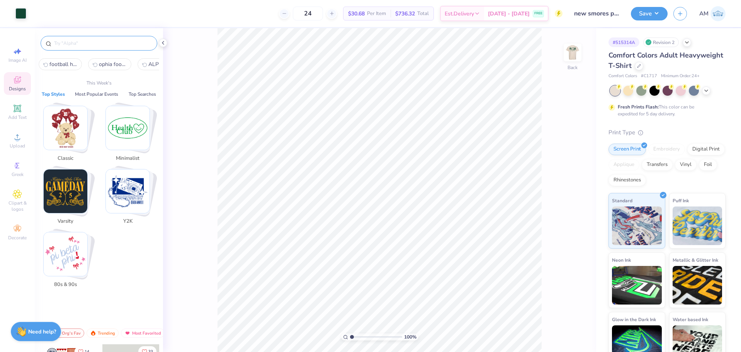
click at [99, 43] on input "text" at bounding box center [102, 43] width 99 height 8
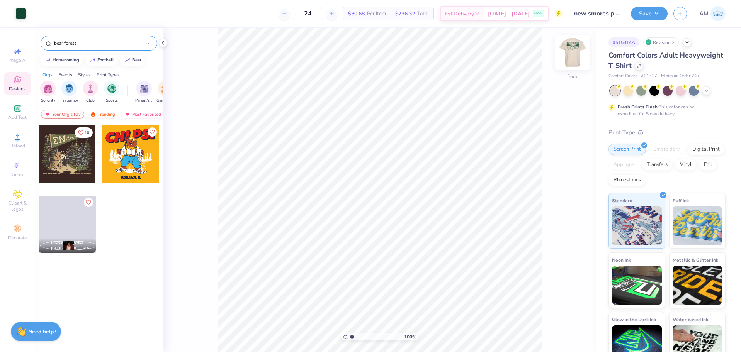
type input "bear forest"
click at [572, 54] on img at bounding box center [572, 52] width 31 height 31
type input "1"
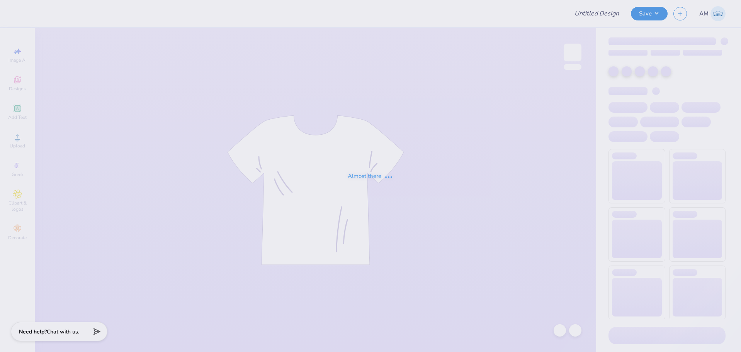
type input "new smores proof"
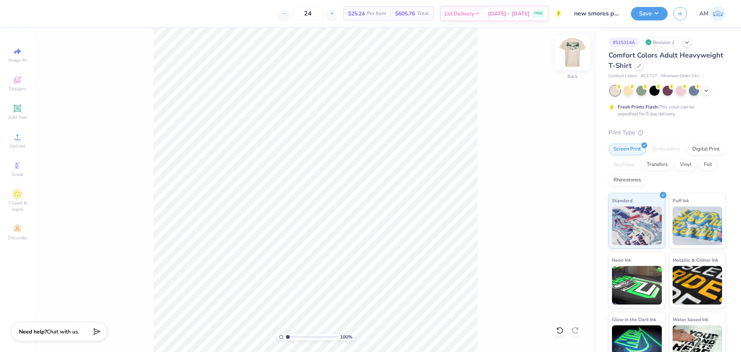
click at [570, 55] on img at bounding box center [572, 52] width 31 height 31
click at [13, 138] on icon at bounding box center [17, 137] width 9 height 9
click at [167, 26] on div "Art colors 24 $25.24 Per Item $605.76 Total Est. Delivery Sep 16 - 19 FREE Desi…" at bounding box center [370, 176] width 741 height 352
click at [19, 141] on circle at bounding box center [17, 140] width 4 height 4
click at [568, 154] on input "14.53" at bounding box center [568, 154] width 28 height 11
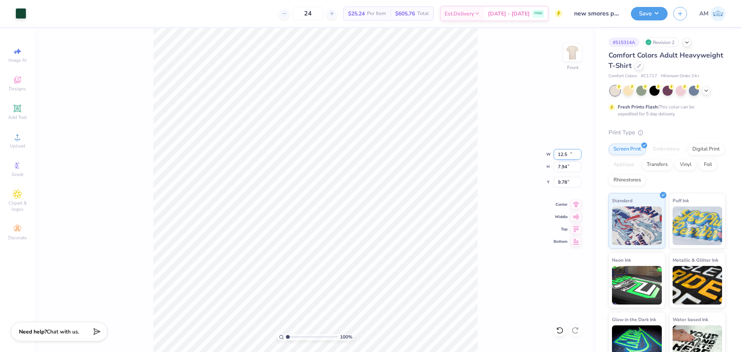
type input "12.50"
type input "7.94"
click at [562, 183] on input "9.78" at bounding box center [568, 182] width 28 height 11
type input "3.00"
click at [575, 204] on icon at bounding box center [576, 203] width 11 height 9
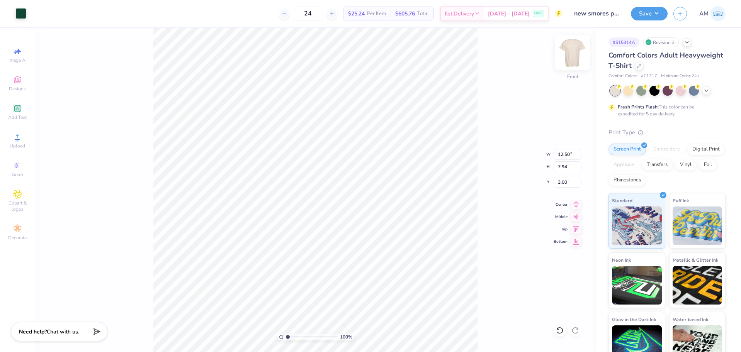
click at [568, 56] on img at bounding box center [572, 52] width 31 height 31
click at [10, 144] on span "Upload" at bounding box center [17, 146] width 15 height 6
click at [560, 154] on input "14.17" at bounding box center [568, 154] width 28 height 11
type input "3.50"
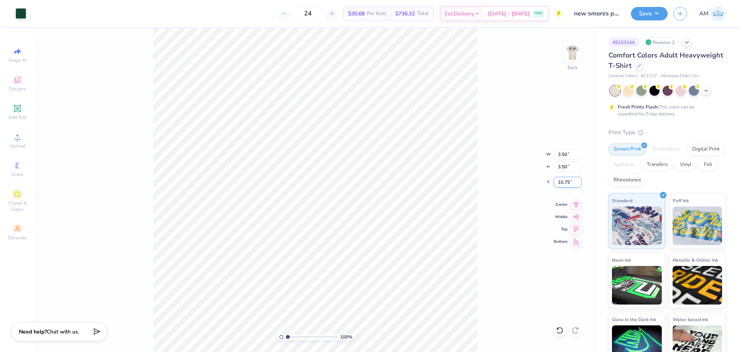
click at [566, 184] on input "10.75" at bounding box center [568, 182] width 28 height 11
type input "3.00"
click at [573, 57] on img at bounding box center [572, 52] width 31 height 31
click at [577, 205] on icon at bounding box center [576, 203] width 11 height 9
click at [657, 9] on button "Save" at bounding box center [649, 13] width 37 height 14
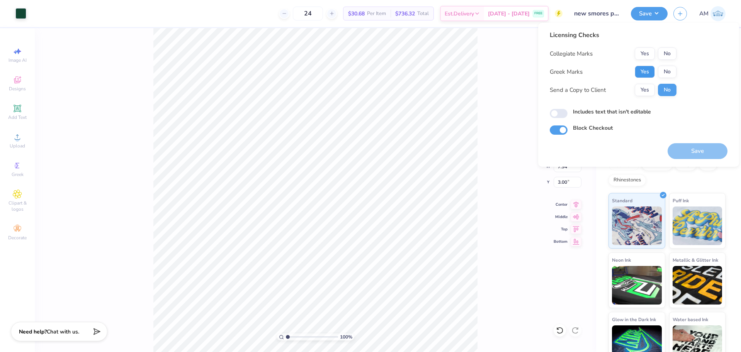
click at [648, 73] on button "Yes" at bounding box center [645, 72] width 20 height 12
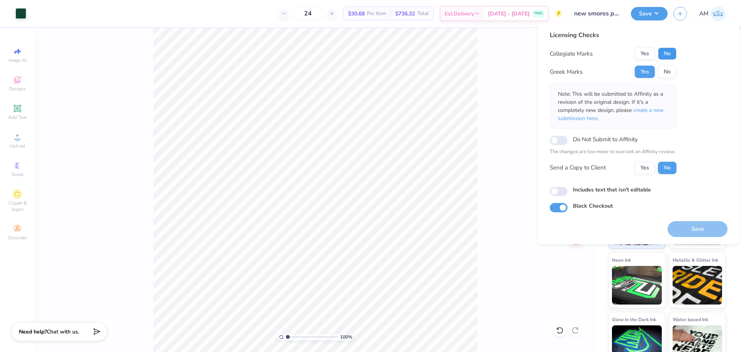
click at [672, 54] on button "No" at bounding box center [667, 54] width 19 height 12
click at [645, 173] on button "Yes" at bounding box center [645, 168] width 20 height 12
click at [560, 192] on input "Includes text that isn't editable" at bounding box center [559, 191] width 18 height 9
checkbox input "true"
click at [644, 166] on button "Yes" at bounding box center [645, 169] width 20 height 12
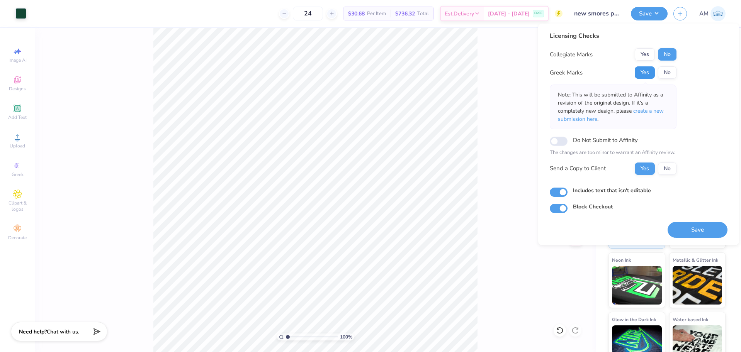
click at [646, 70] on button "Yes" at bounding box center [645, 72] width 20 height 12
click at [667, 51] on button "No" at bounding box center [667, 54] width 19 height 12
click at [704, 226] on button "Save" at bounding box center [698, 230] width 60 height 16
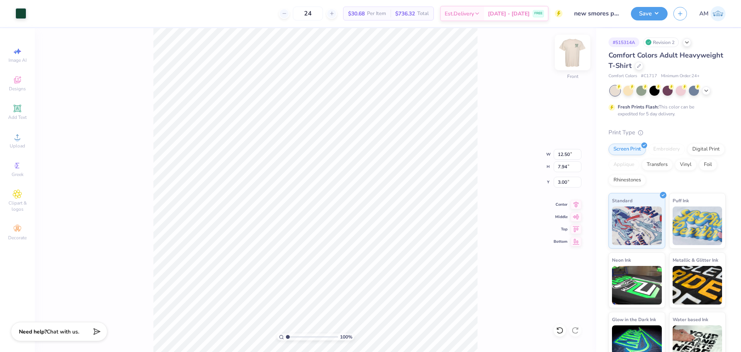
click at [569, 55] on img at bounding box center [572, 52] width 31 height 31
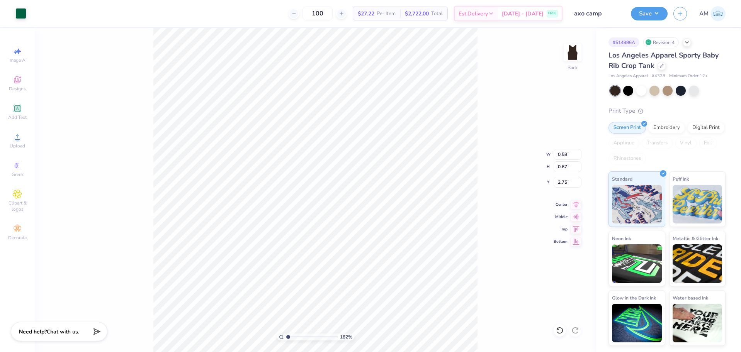
type input "1"
click at [16, 89] on span "Designs" at bounding box center [17, 89] width 17 height 6
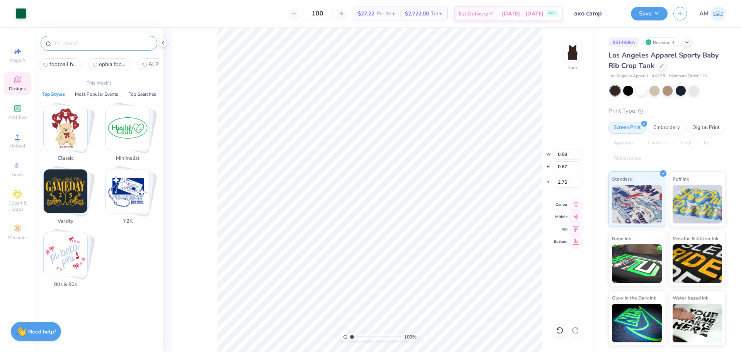
click at [89, 42] on input "text" at bounding box center [102, 43] width 99 height 8
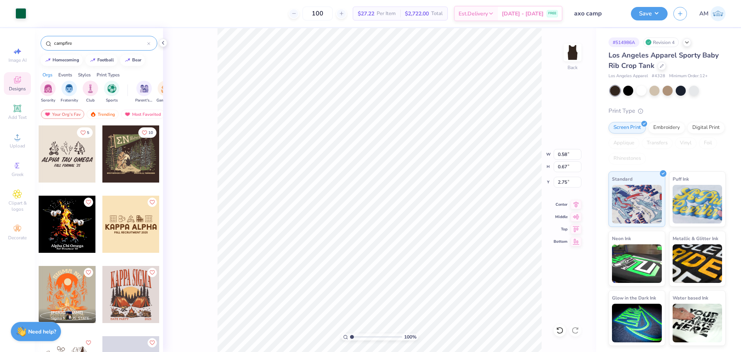
type input "campfire"
click at [62, 163] on div at bounding box center [67, 154] width 57 height 57
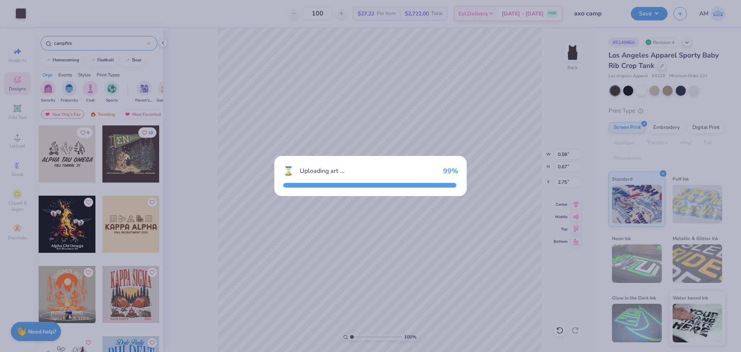
type input "4.78"
type input "2.40"
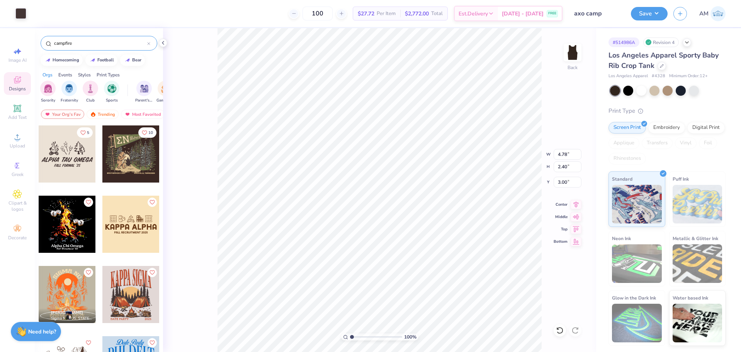
type input "5.75"
click at [163, 43] on icon at bounding box center [163, 43] width 6 height 6
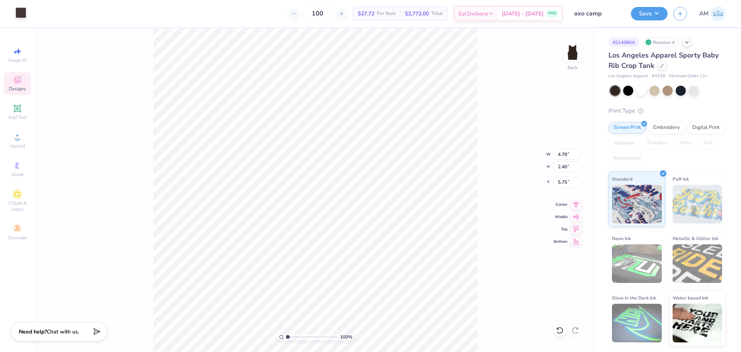
click at [26, 14] on div at bounding box center [20, 12] width 11 height 11
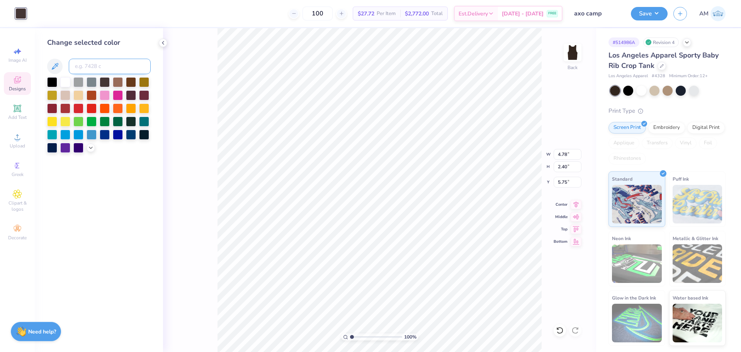
click at [115, 65] on input at bounding box center [110, 66] width 82 height 15
type input "3425"
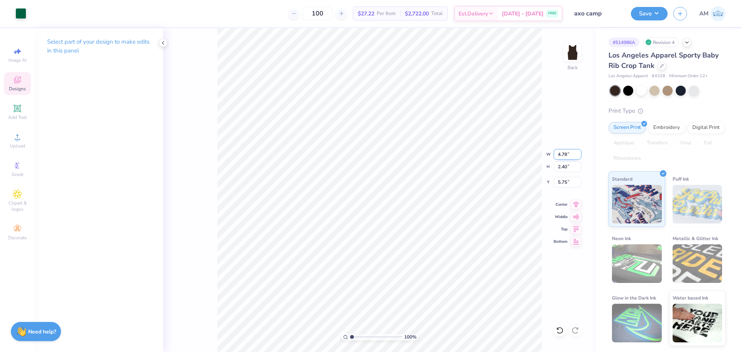
click at [558, 155] on input "4.78" at bounding box center [568, 154] width 28 height 11
type input "7.00"
type input "3.51"
type input "5.19"
click at [564, 184] on input "5.19" at bounding box center [568, 182] width 28 height 11
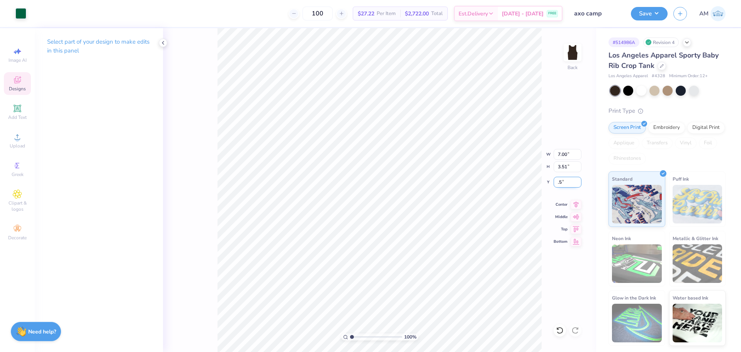
type input "0.50"
click at [574, 203] on icon at bounding box center [576, 204] width 5 height 7
click at [398, 278] on li "Ungroup" at bounding box center [413, 282] width 61 height 15
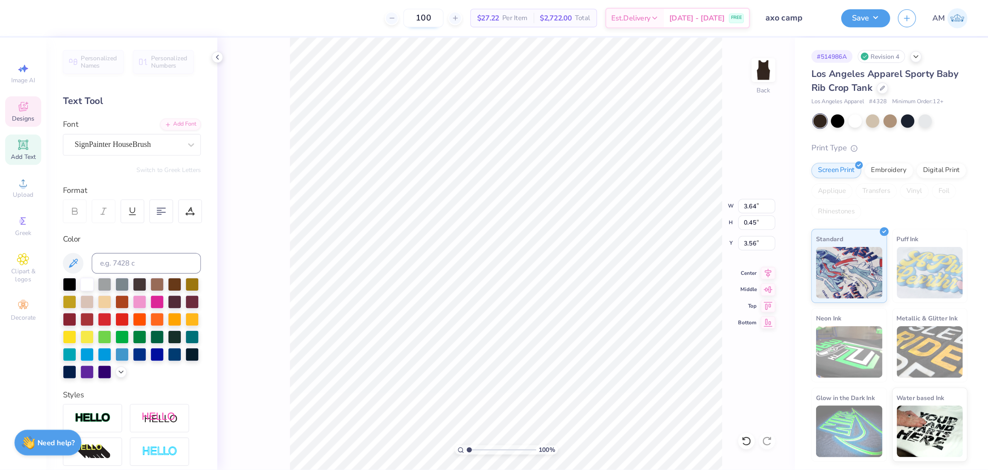
scroll to position [7, 3]
type textarea "PHILANTHROPY '25"
click at [576, 203] on icon at bounding box center [576, 204] width 5 height 7
type input "4.04"
click at [160, 43] on icon at bounding box center [163, 43] width 6 height 6
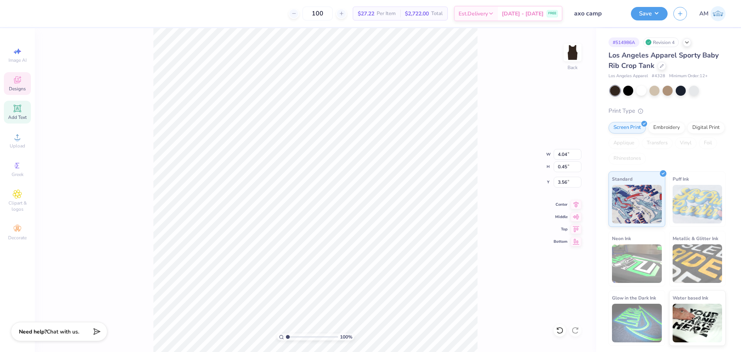
click at [495, 194] on div "100 % Back W 4.04 4.04 " H 0.45 0.45 " Y 3.56 3.56 " Center Middle Top Bottom" at bounding box center [315, 190] width 561 height 324
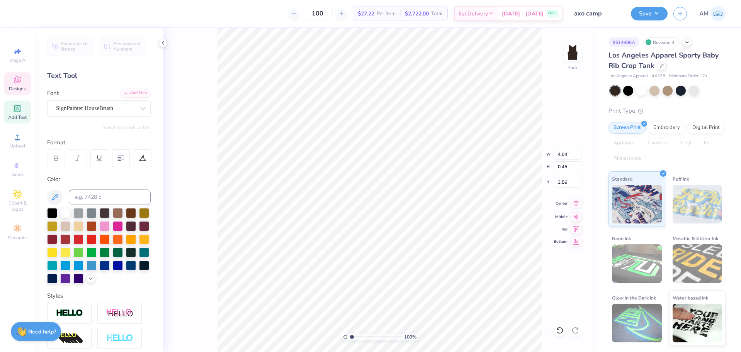
click at [577, 203] on icon at bounding box center [576, 203] width 11 height 9
click at [386, 264] on li "Group" at bounding box center [399, 267] width 61 height 15
click at [164, 43] on icon at bounding box center [163, 43] width 6 height 6
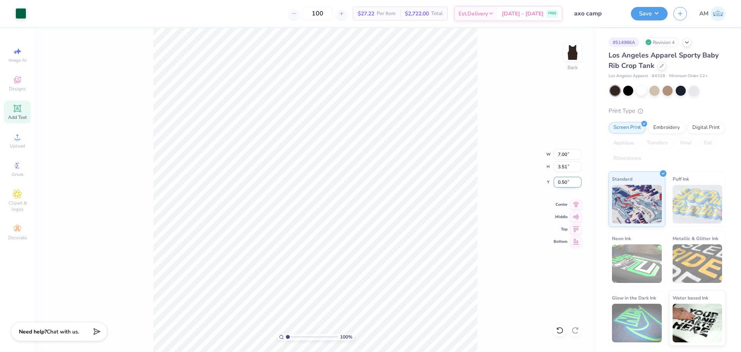
click at [564, 183] on input "0.50" at bounding box center [568, 182] width 28 height 11
type input "1.00"
click at [500, 200] on div "100 % Back W 7.00 7.00 " H 3.51 3.51 " Y 1.00 1.00 " Center Middle Top Bottom" at bounding box center [315, 190] width 561 height 324
click at [565, 183] on input "1.00" at bounding box center [568, 182] width 28 height 11
type input "3.00"
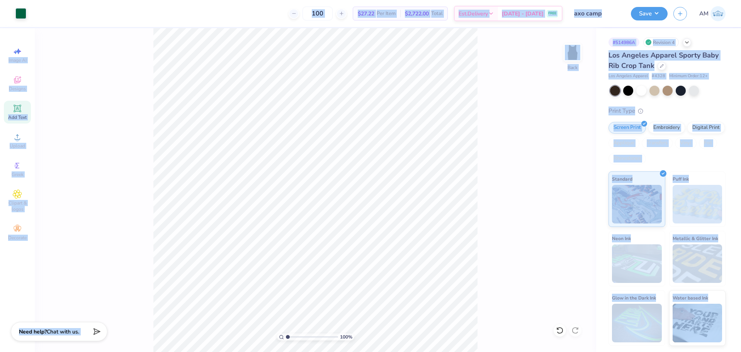
click at [502, 94] on div "100 % Back" at bounding box center [315, 190] width 561 height 324
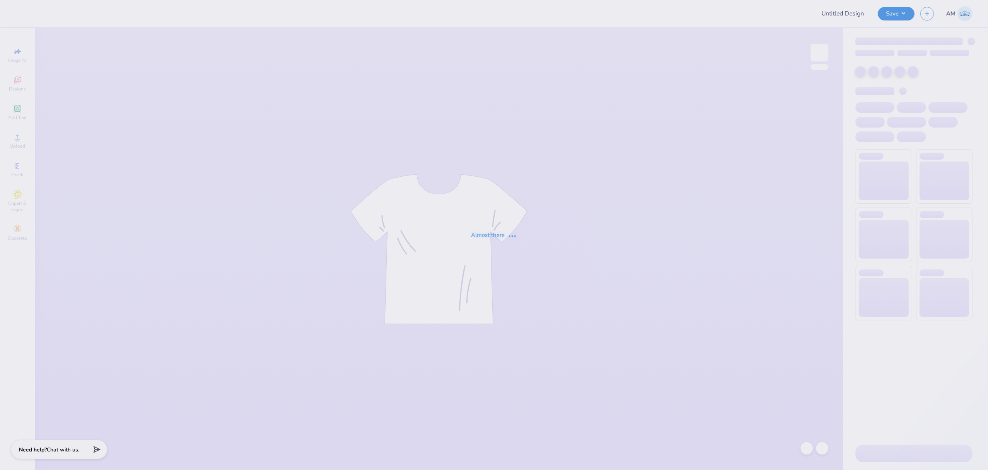
type input "axo camp"
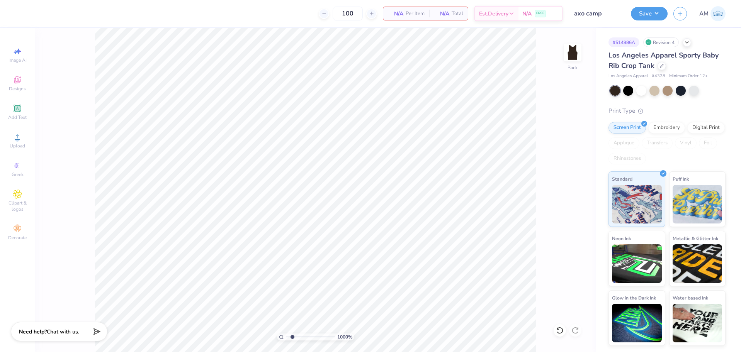
type input "1"
drag, startPoint x: 291, startPoint y: 336, endPoint x: 199, endPoint y: 338, distance: 92.4
click at [286, 338] on input "range" at bounding box center [312, 337] width 52 height 7
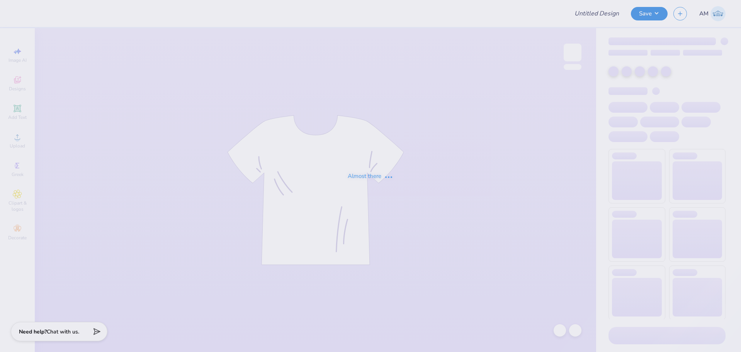
type input "axo camp"
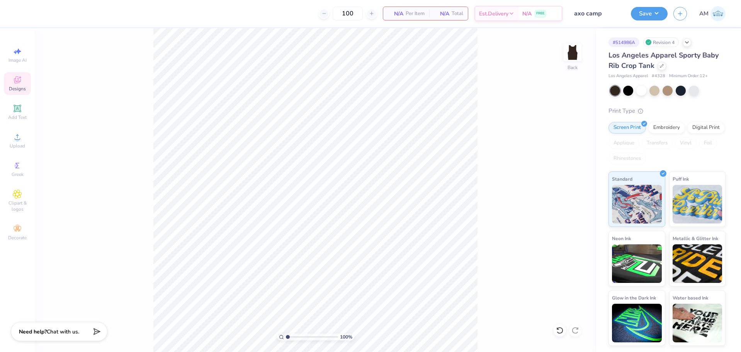
click at [17, 78] on icon at bounding box center [17, 79] width 9 height 9
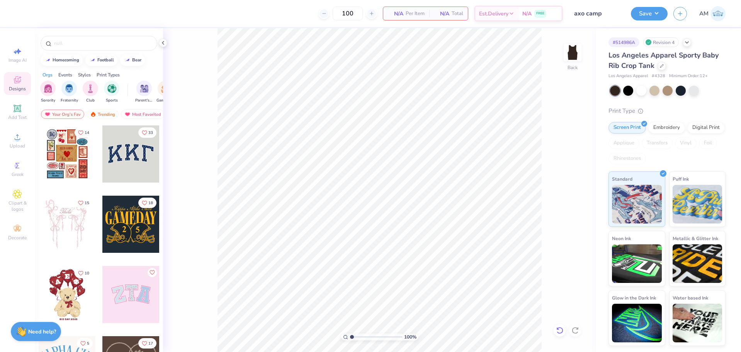
click at [555, 330] on div at bounding box center [560, 331] width 12 height 12
click at [72, 42] on input "text" at bounding box center [102, 43] width 99 height 8
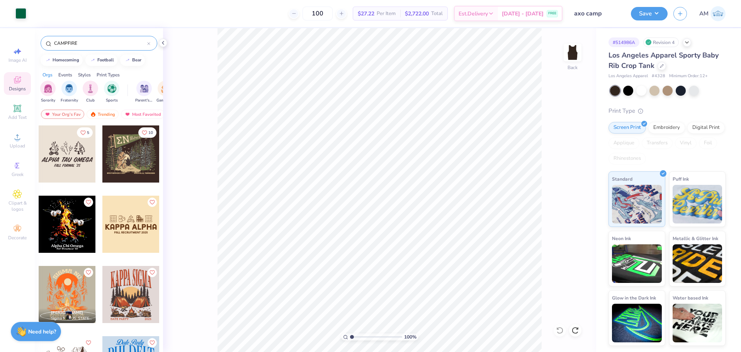
type input "CAMPFIRE"
click at [66, 159] on div at bounding box center [67, 154] width 57 height 57
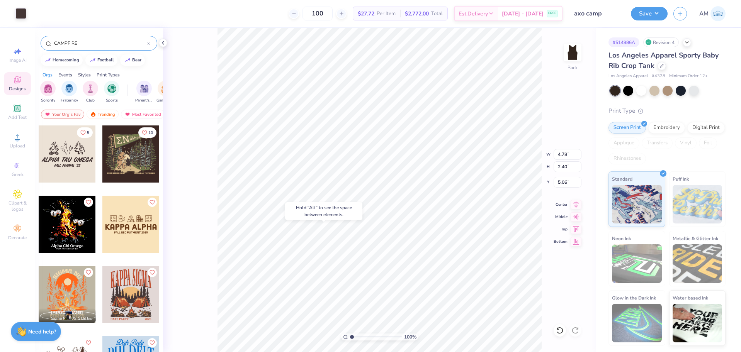
type input "5.06"
type input "4.78"
type input "2.40"
type input "5.06"
click at [20, 15] on div at bounding box center [20, 12] width 11 height 11
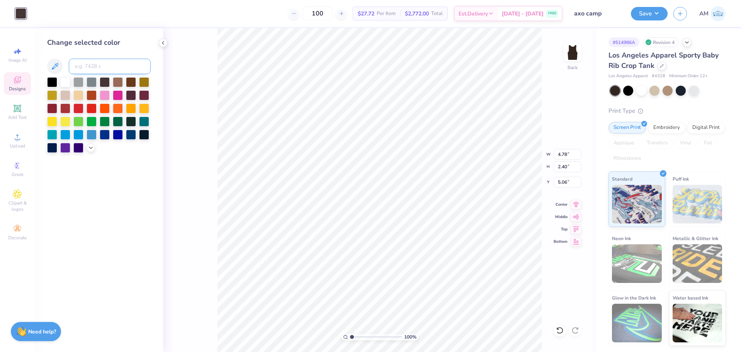
click at [91, 61] on input at bounding box center [110, 66] width 82 height 15
type input "3425"
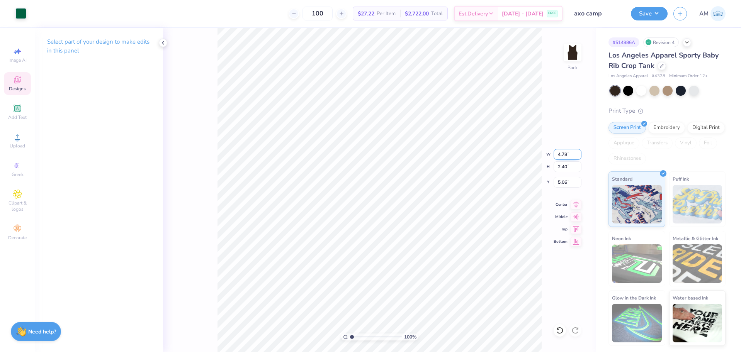
click at [560, 152] on input "4.78" at bounding box center [568, 154] width 28 height 11
type input "7.00"
type input "3.51"
click at [563, 184] on input "4.50" at bounding box center [568, 182] width 28 height 11
type input "3.00"
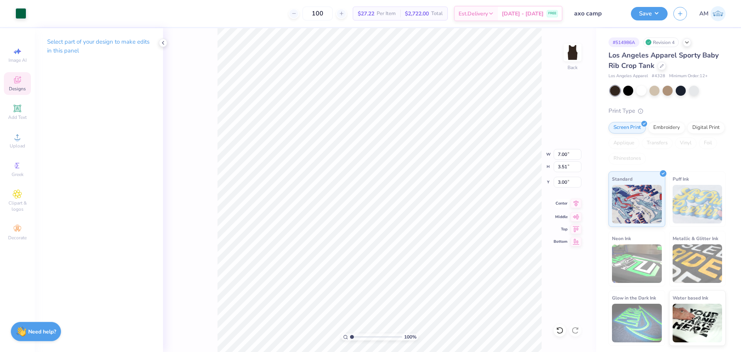
click at [577, 206] on icon at bounding box center [576, 203] width 11 height 9
click at [163, 39] on div at bounding box center [163, 43] width 9 height 9
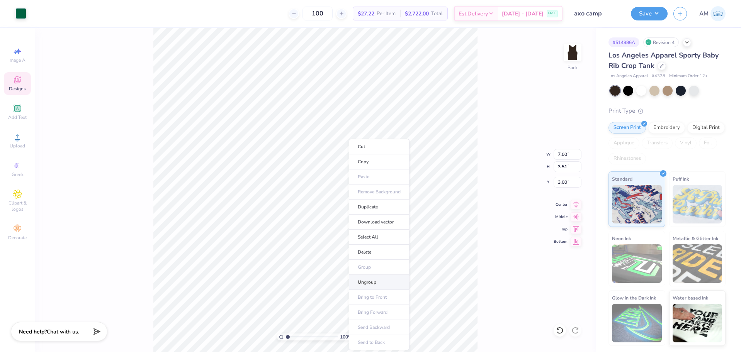
click at [371, 283] on li "Ungroup" at bounding box center [379, 282] width 61 height 15
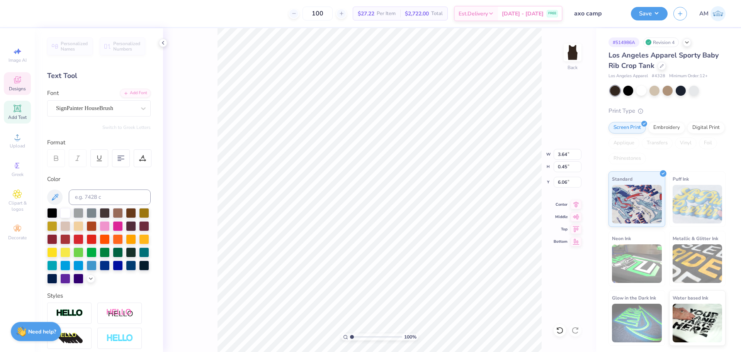
scroll to position [7, 3]
type textarea "PHILANTHROPY '25"
click at [575, 206] on icon at bounding box center [576, 203] width 11 height 9
type input "4.04"
click at [163, 42] on polyline at bounding box center [163, 42] width 2 height 3
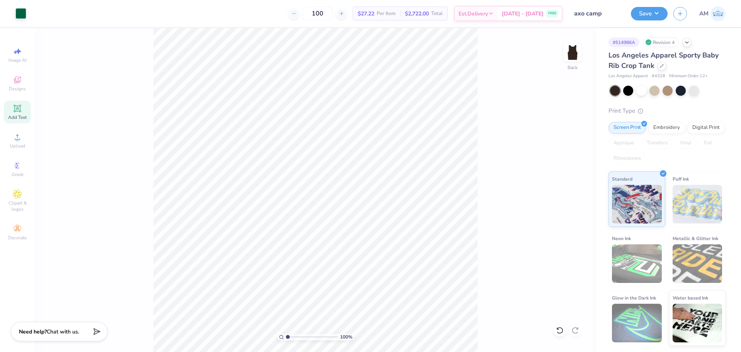
click at [136, 140] on div "100 % Back" at bounding box center [315, 190] width 561 height 324
click at [369, 268] on li "Group" at bounding box center [382, 267] width 61 height 15
click at [652, 17] on button "Save" at bounding box center [649, 13] width 37 height 14
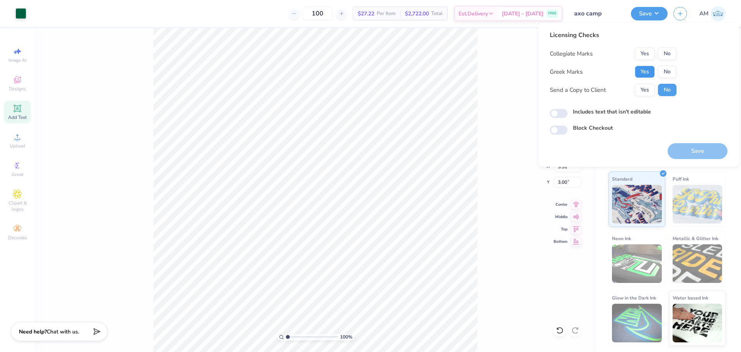
click at [645, 70] on button "Yes" at bounding box center [645, 72] width 20 height 12
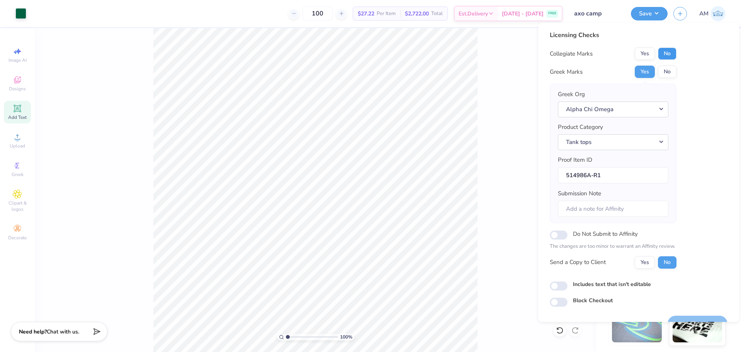
click at [663, 55] on button "No" at bounding box center [667, 54] width 19 height 12
click at [649, 261] on button "Yes" at bounding box center [645, 263] width 20 height 12
drag, startPoint x: 640, startPoint y: 262, endPoint x: 640, endPoint y: 250, distance: 11.6
click at [640, 261] on button "Yes" at bounding box center [645, 263] width 20 height 12
click at [644, 73] on button "Yes" at bounding box center [645, 72] width 20 height 12
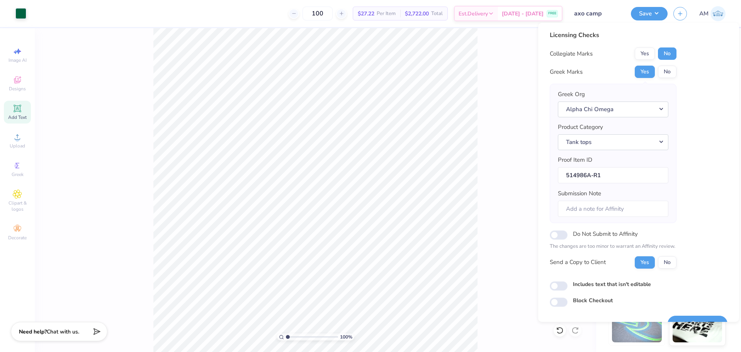
click at [666, 56] on button "No" at bounding box center [667, 54] width 19 height 12
click at [646, 71] on button "Yes" at bounding box center [645, 72] width 20 height 12
click at [662, 56] on button "No" at bounding box center [667, 54] width 19 height 12
click at [646, 266] on button "Yes" at bounding box center [645, 263] width 20 height 12
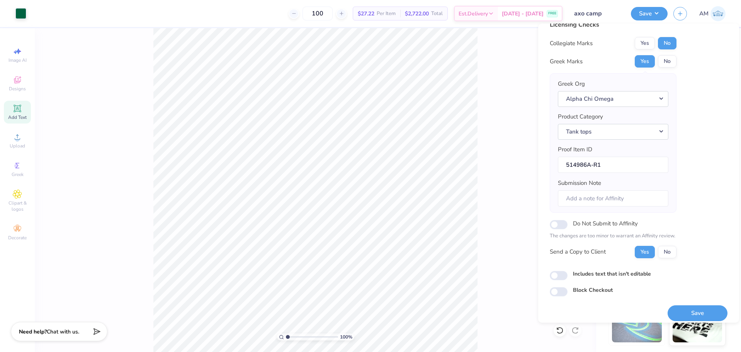
scroll to position [17, 0]
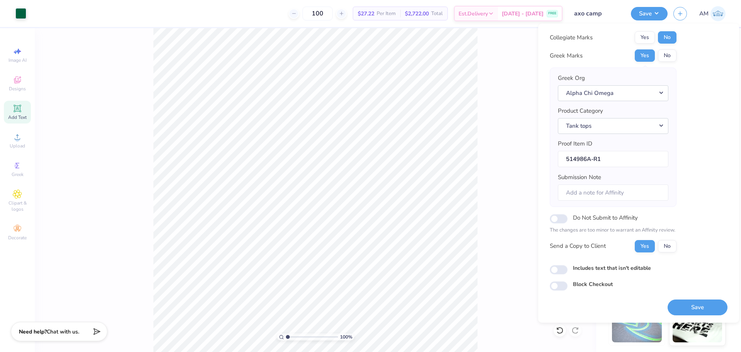
click at [694, 310] on button "Save" at bounding box center [698, 308] width 60 height 16
